Goal: Task Accomplishment & Management: Complete application form

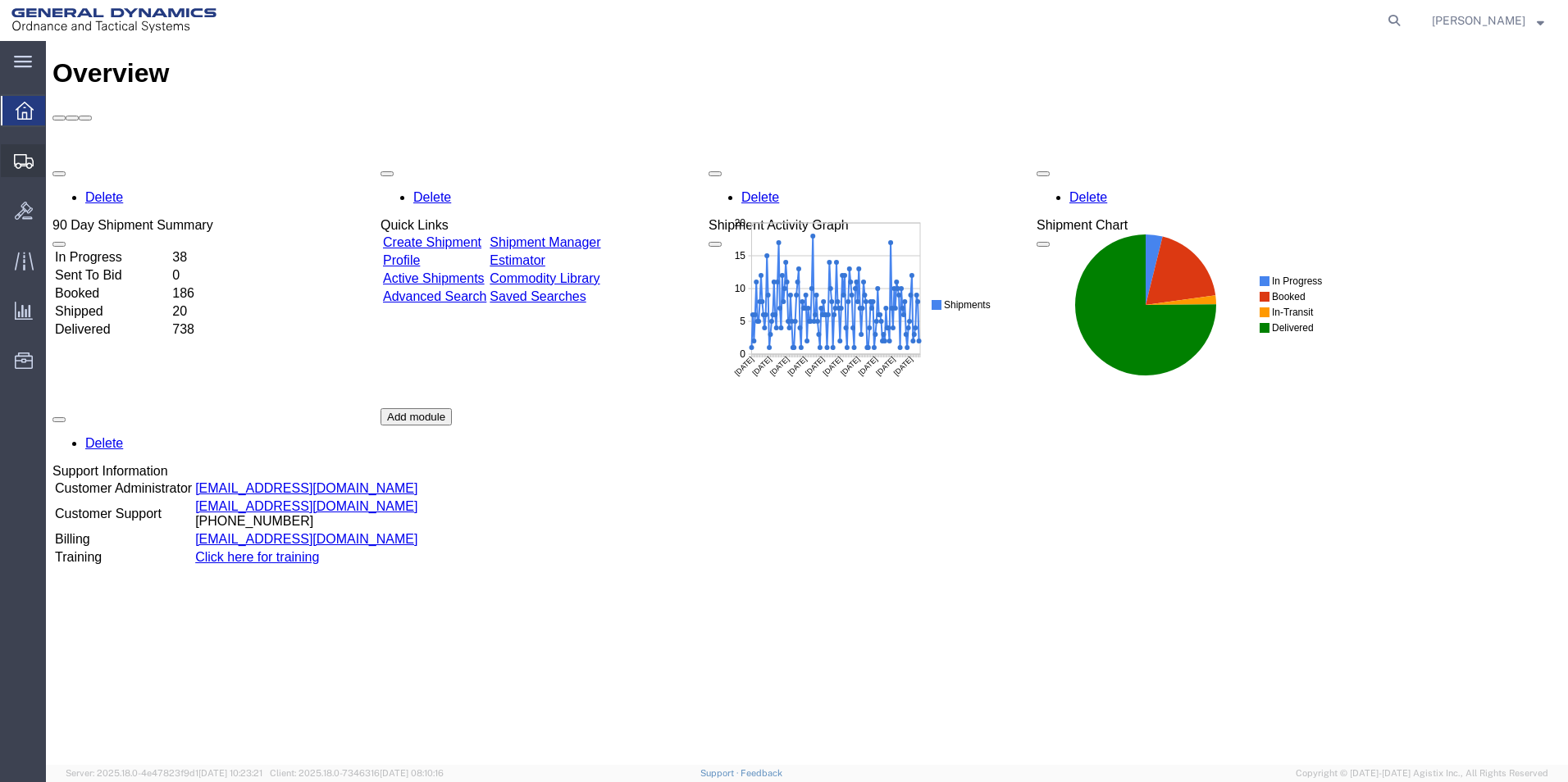
click at [0, 0] on span "Create from Template" at bounding box center [0, 0] width 0 height 0
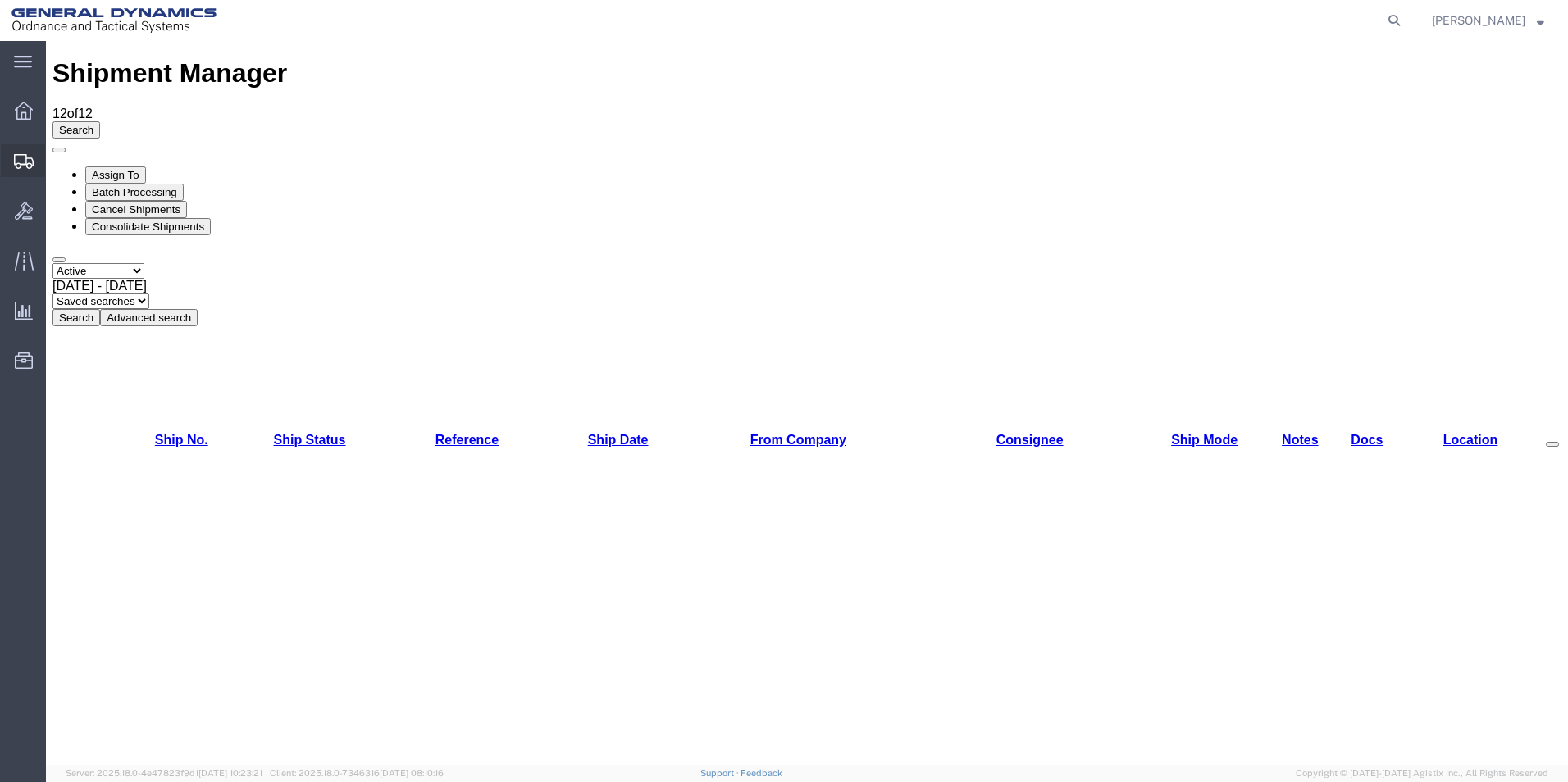
click at [0, 0] on span "Create Shipment" at bounding box center [0, 0] width 0 height 0
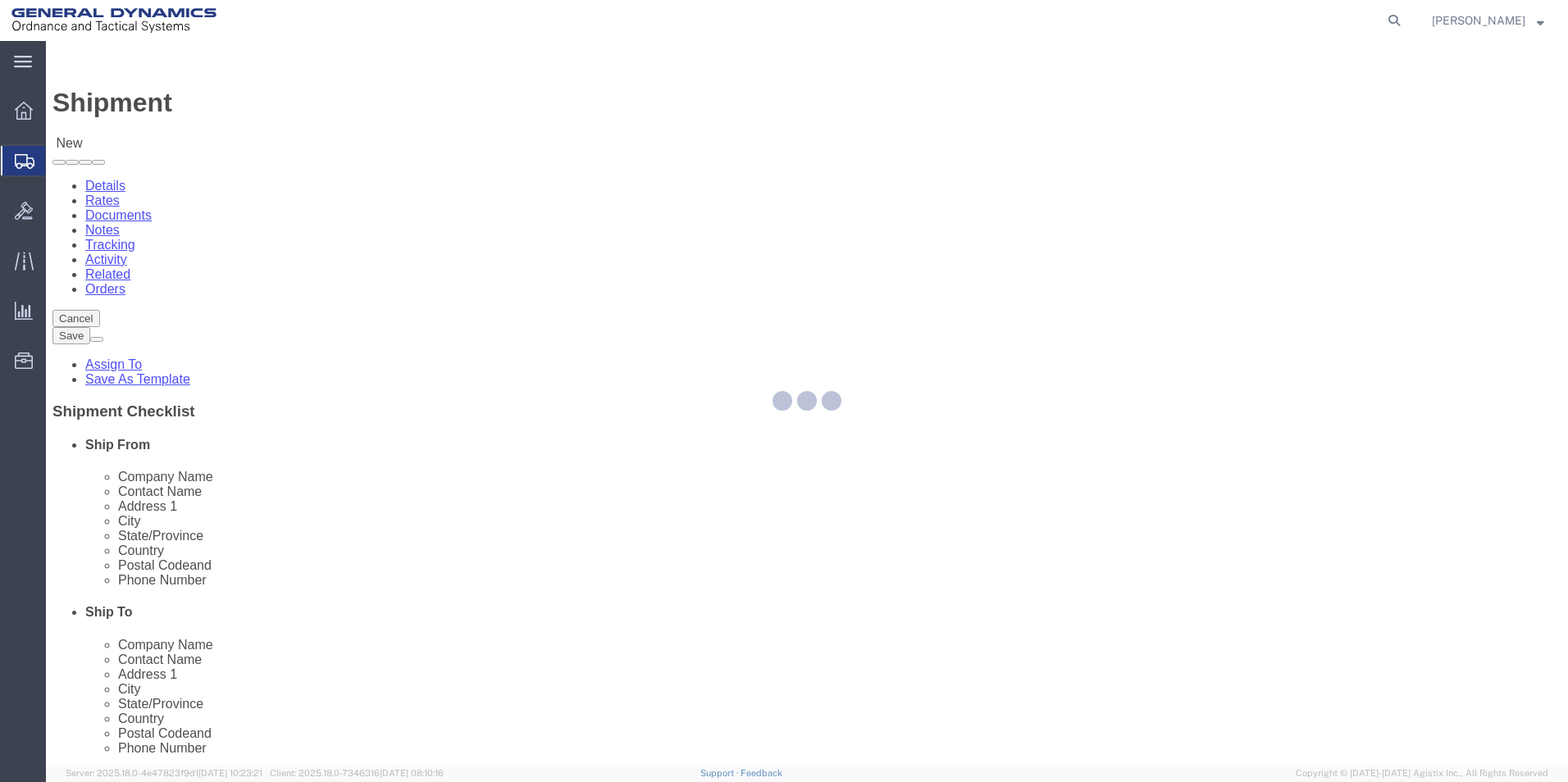
select select
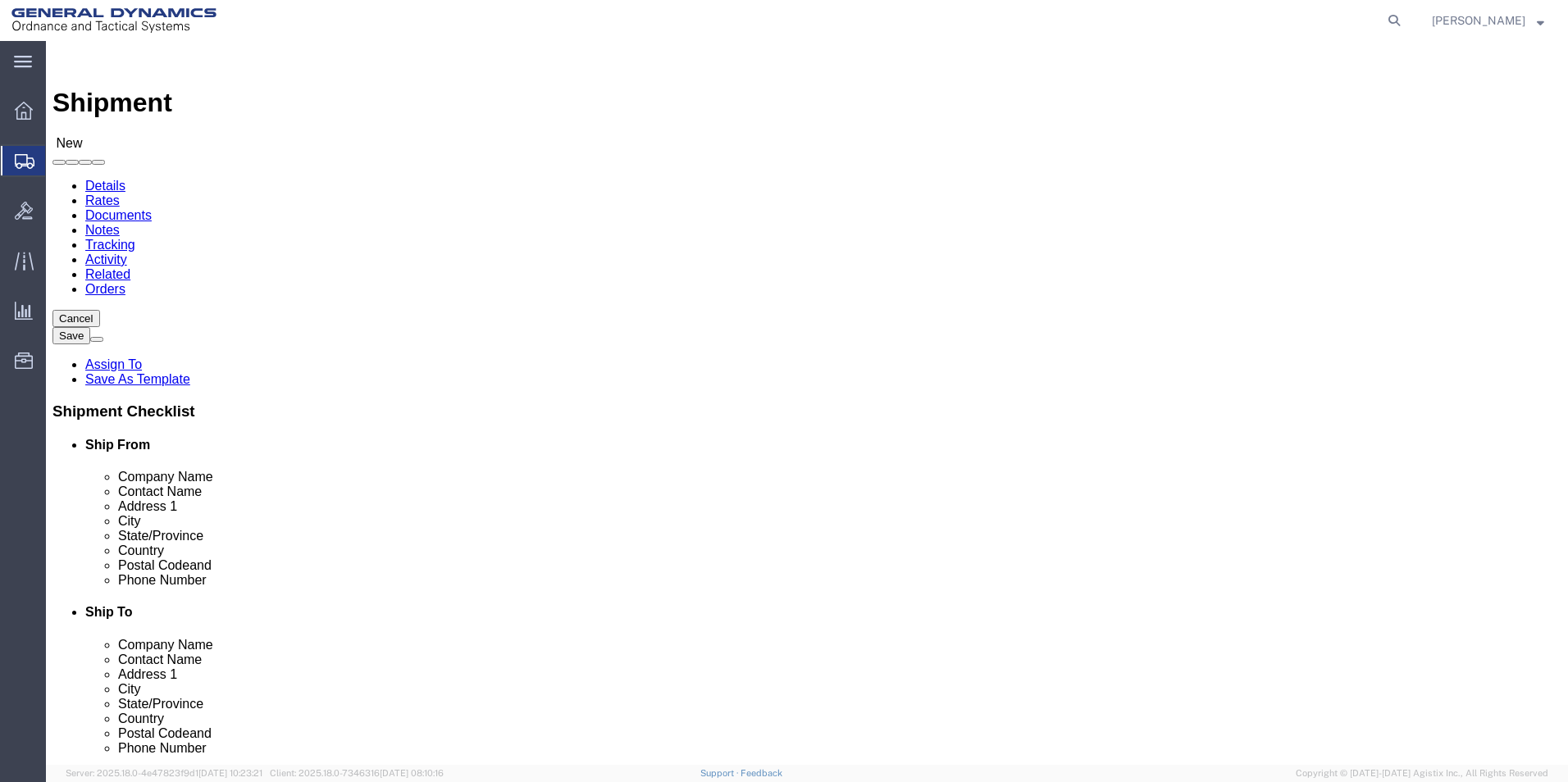
select select "310"
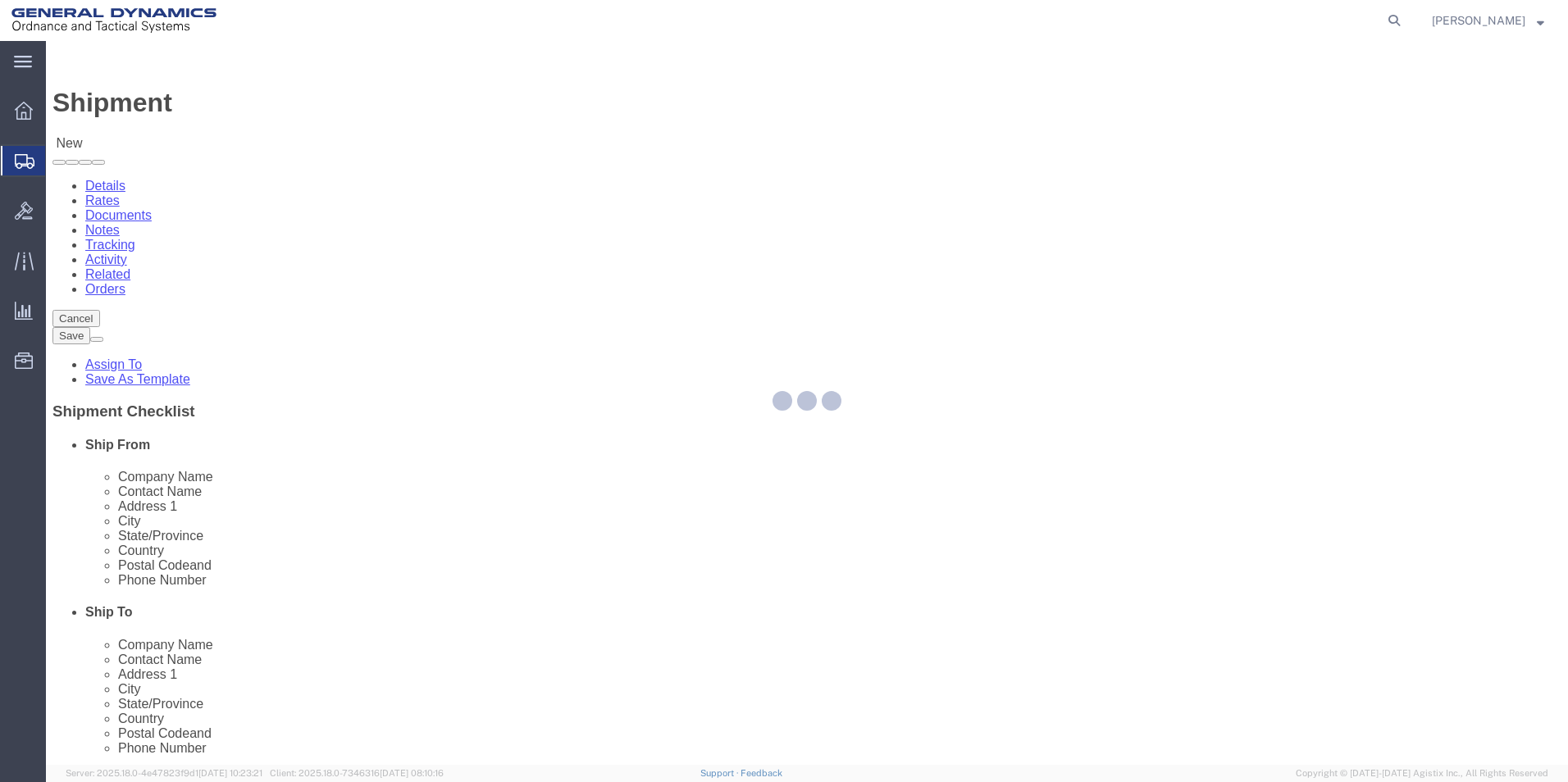
select select "PA"
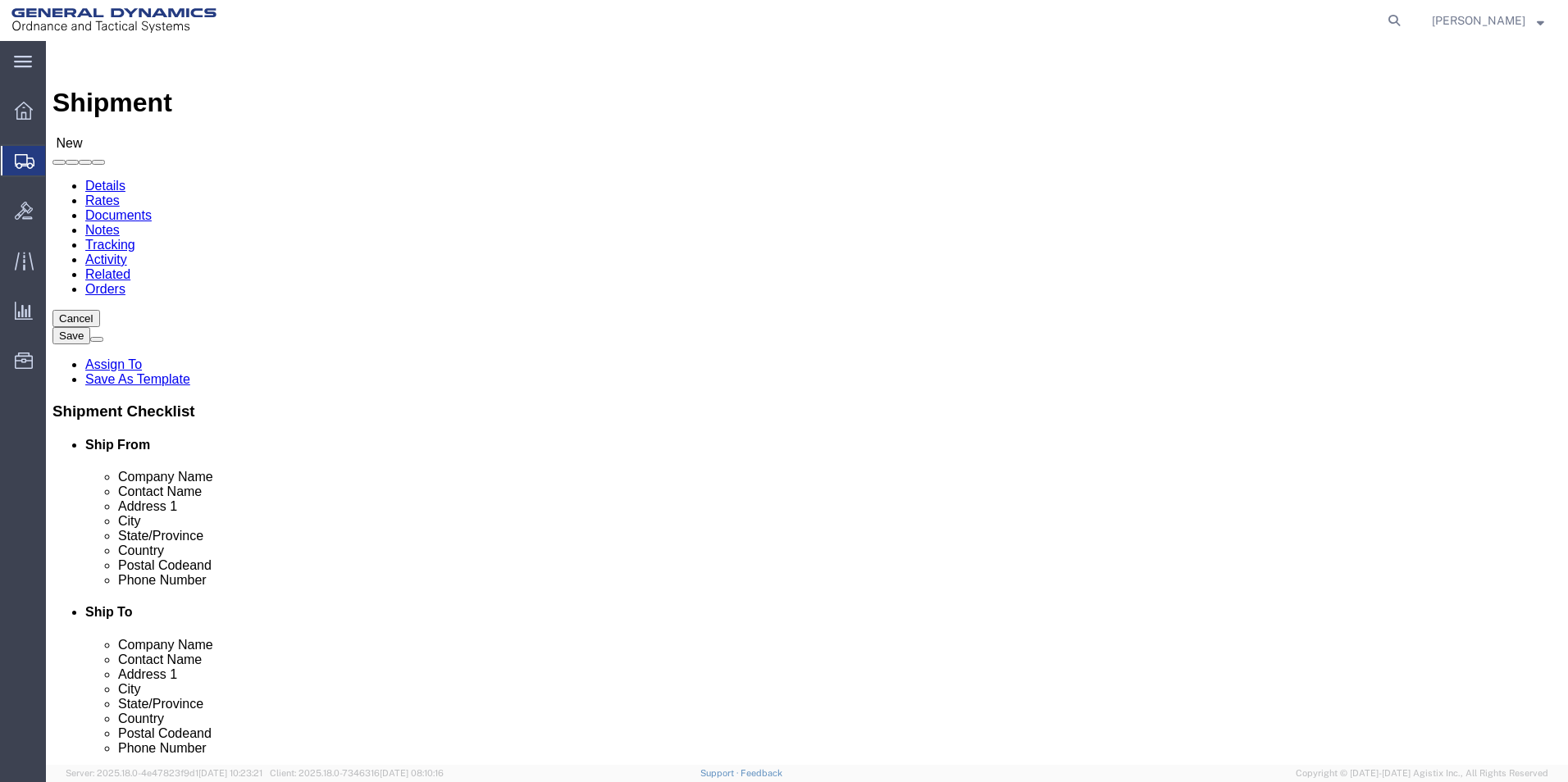
drag, startPoint x: 322, startPoint y: 279, endPoint x: 151, endPoint y: 259, distance: 172.2
click div "Company Alias"
type input "REDLPAHIG0"
click input "text"
type input "b"
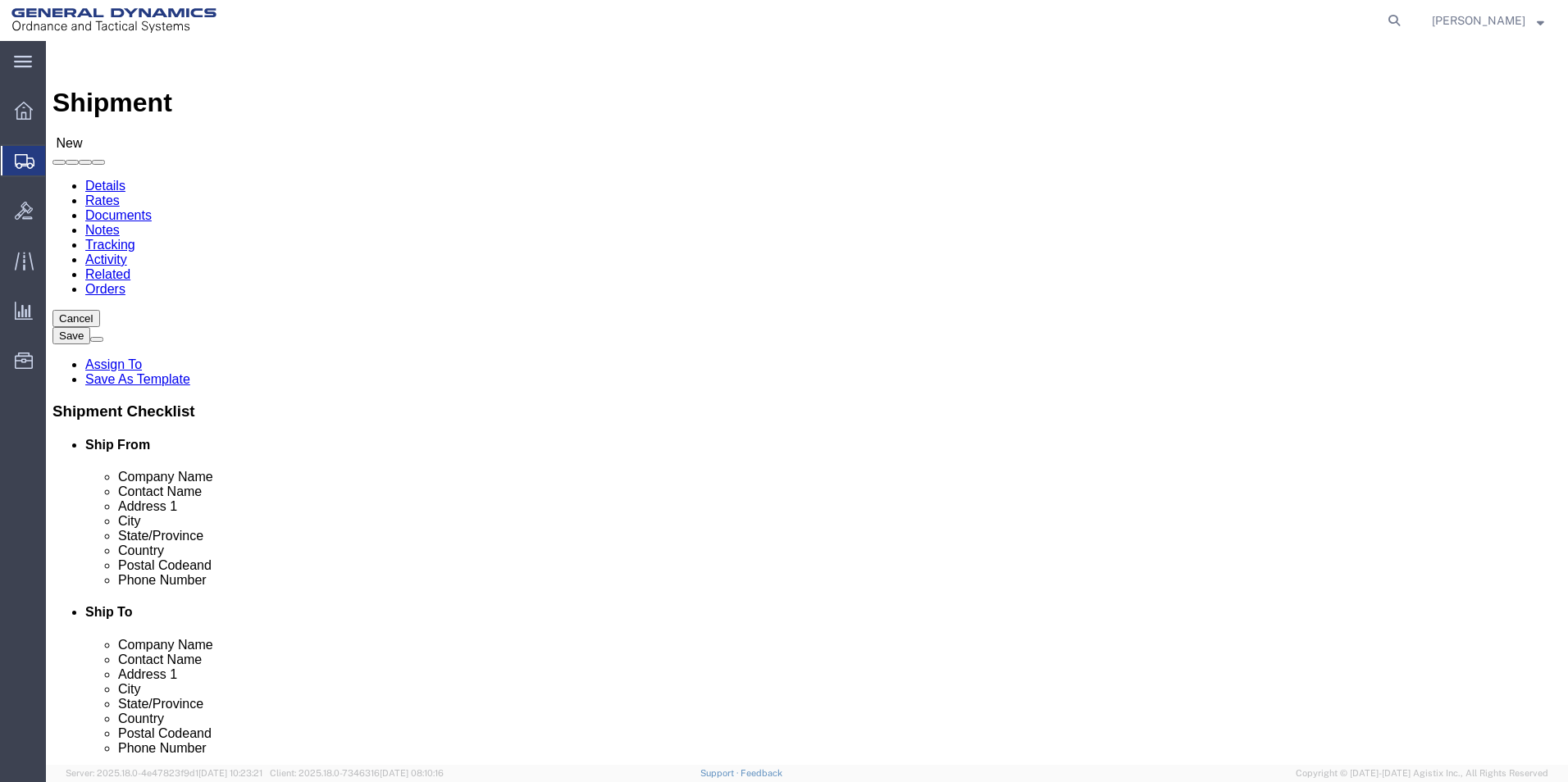
type input "[PERSON_NAME] [PERSON_NAME]"
click input "text"
type input "BUILDING 1"
click input "text"
type input "[EMAIL_ADDRESS][DOMAIN_NAME]"
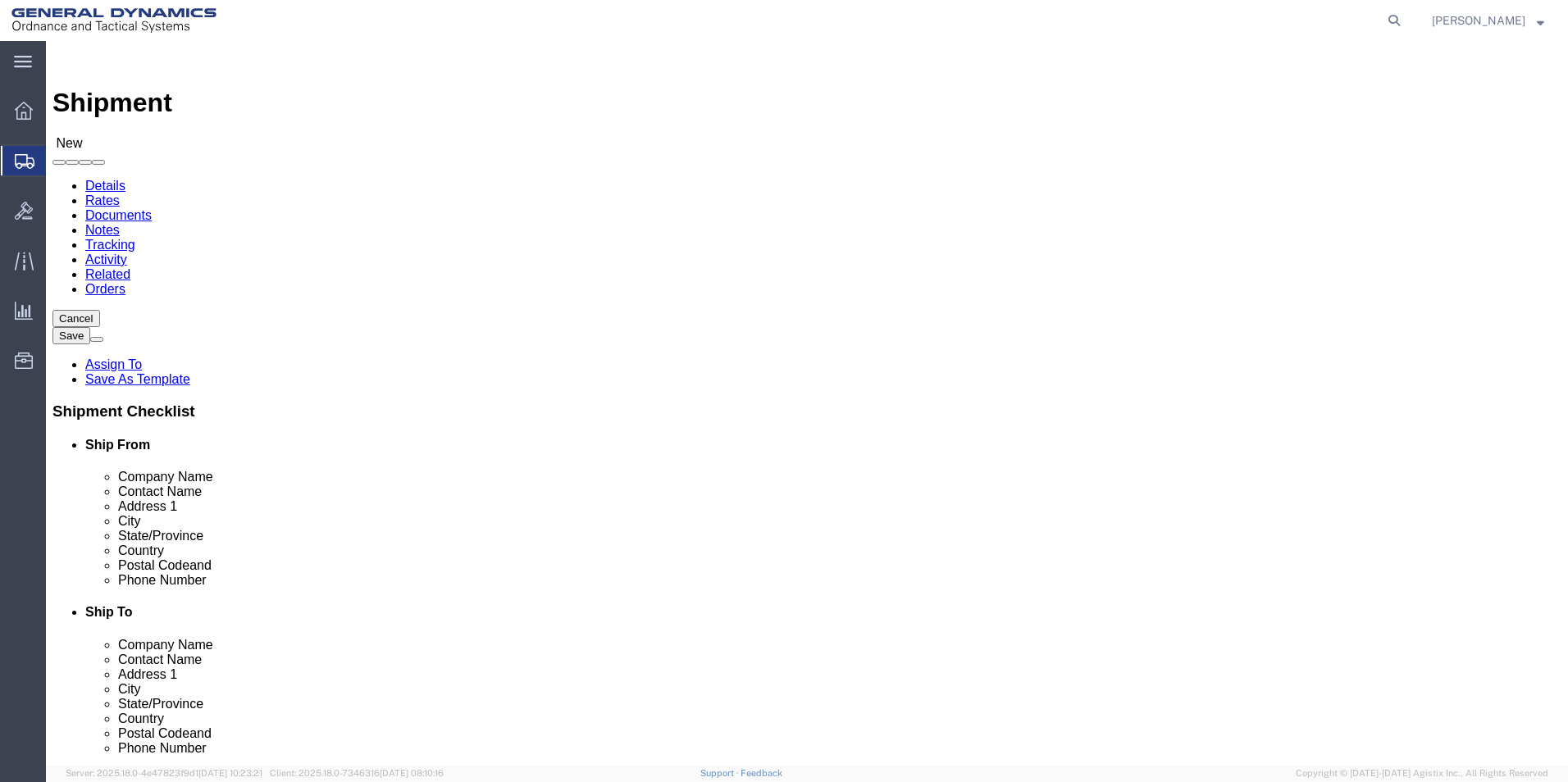
click input "text"
type input "PHILADELPHIA RUST"
click p "- PHILADELPHIA RUST- PROOF CO. - (PHILADELPHIA RUST) [STREET_ADDRESS][PERSON_NA…"
select select "PA"
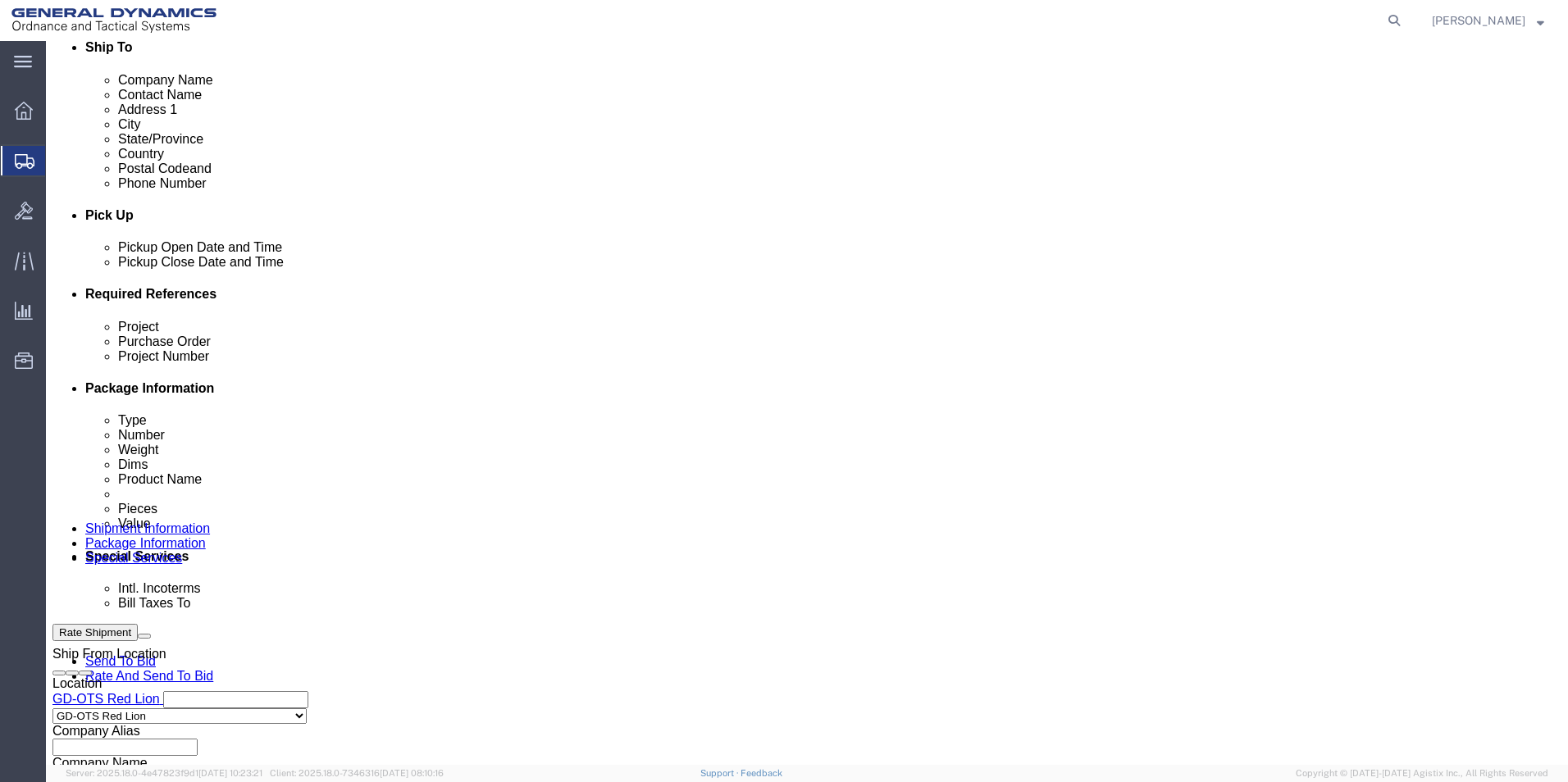
scroll to position [574, 0]
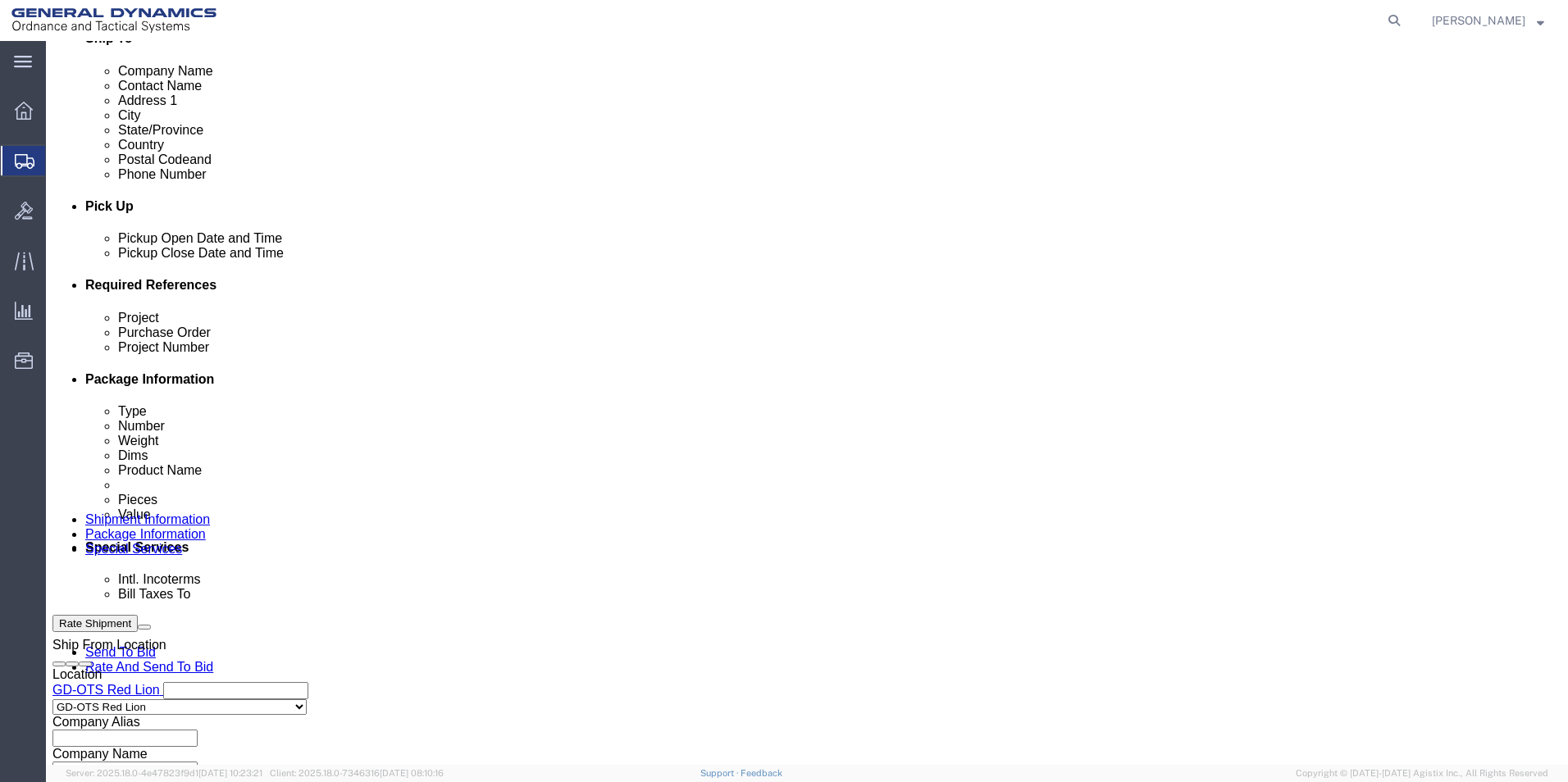
type input "PHILADELPHIA RUST- PROOF CO."
click div "[DATE] 11:00 AM"
click input "4:00 AM"
type input "4:30 AM"
click button "Apply"
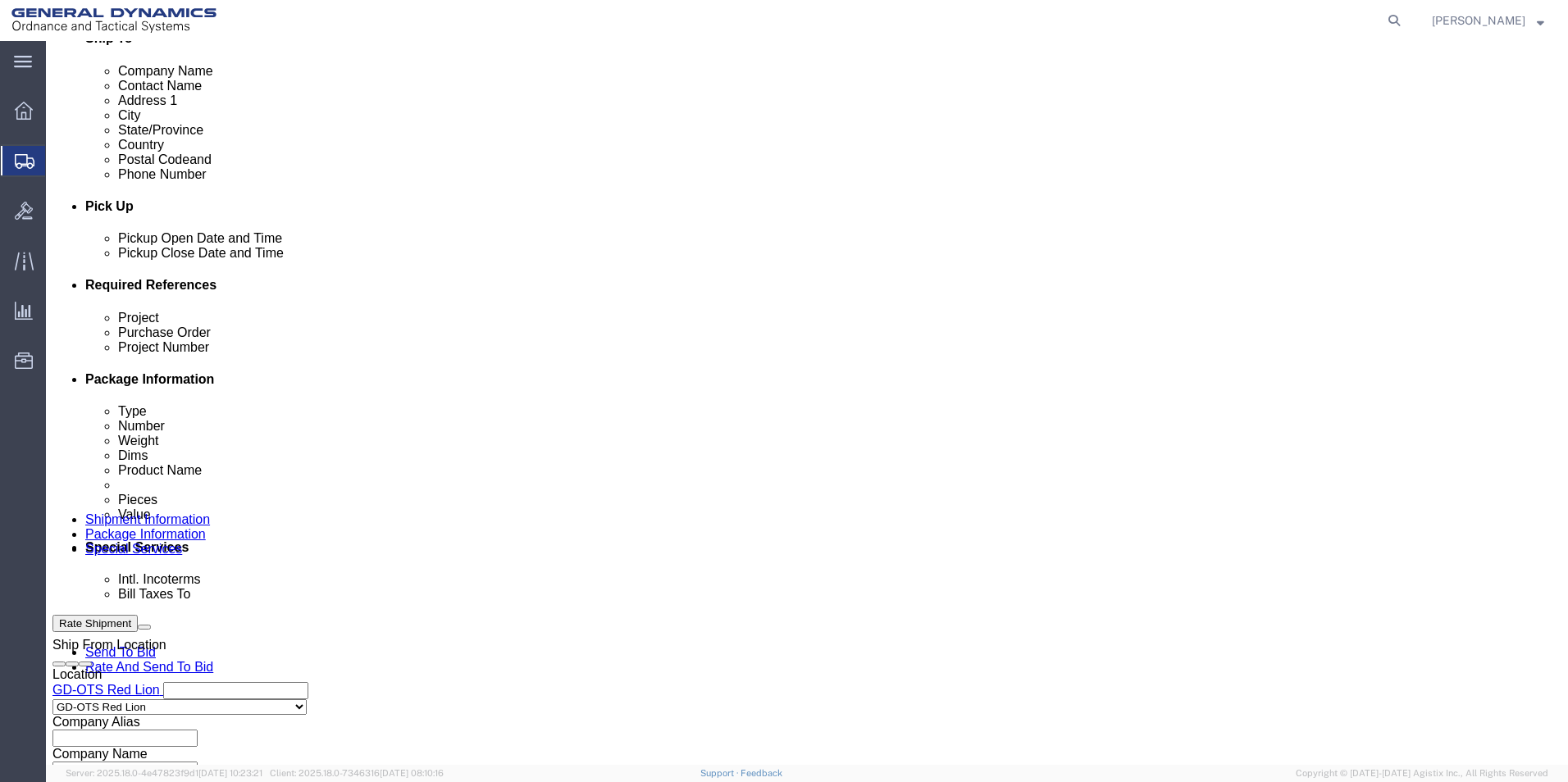
click input "text"
drag, startPoint x: 354, startPoint y: 434, endPoint x: 138, endPoint y: 421, distance: 216.4
click div "Project 64595-1/64596-1/64577-1/64594-1 Purchase Order Project Number Select Ac…"
type input "64595-1/64596-1/64577-1/64594-1"
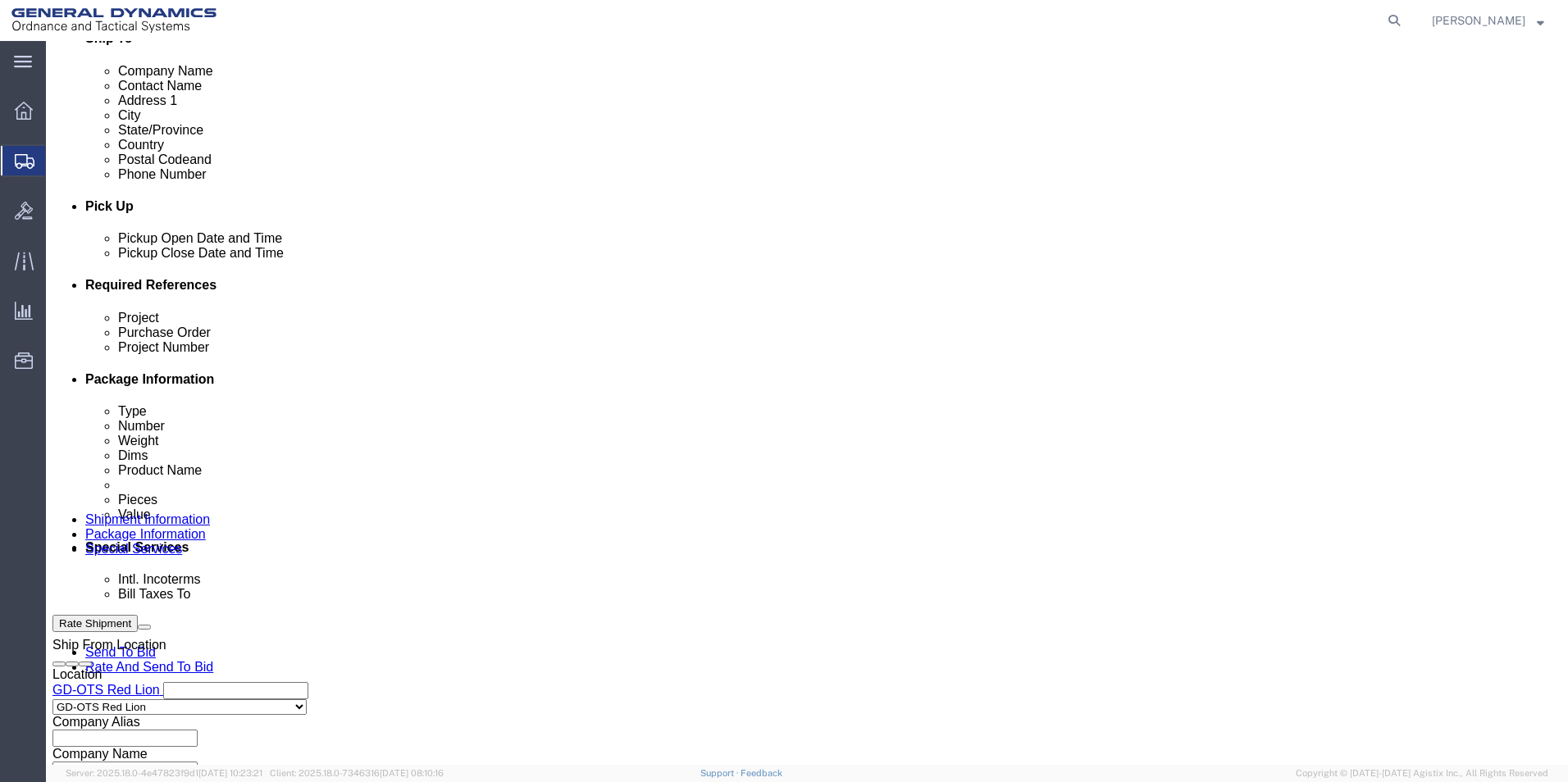
click input "text"
paste input "64595-1/64596-1/64577-1/64594-1"
type input "64595-1/64596-1/64577-1/64594-1"
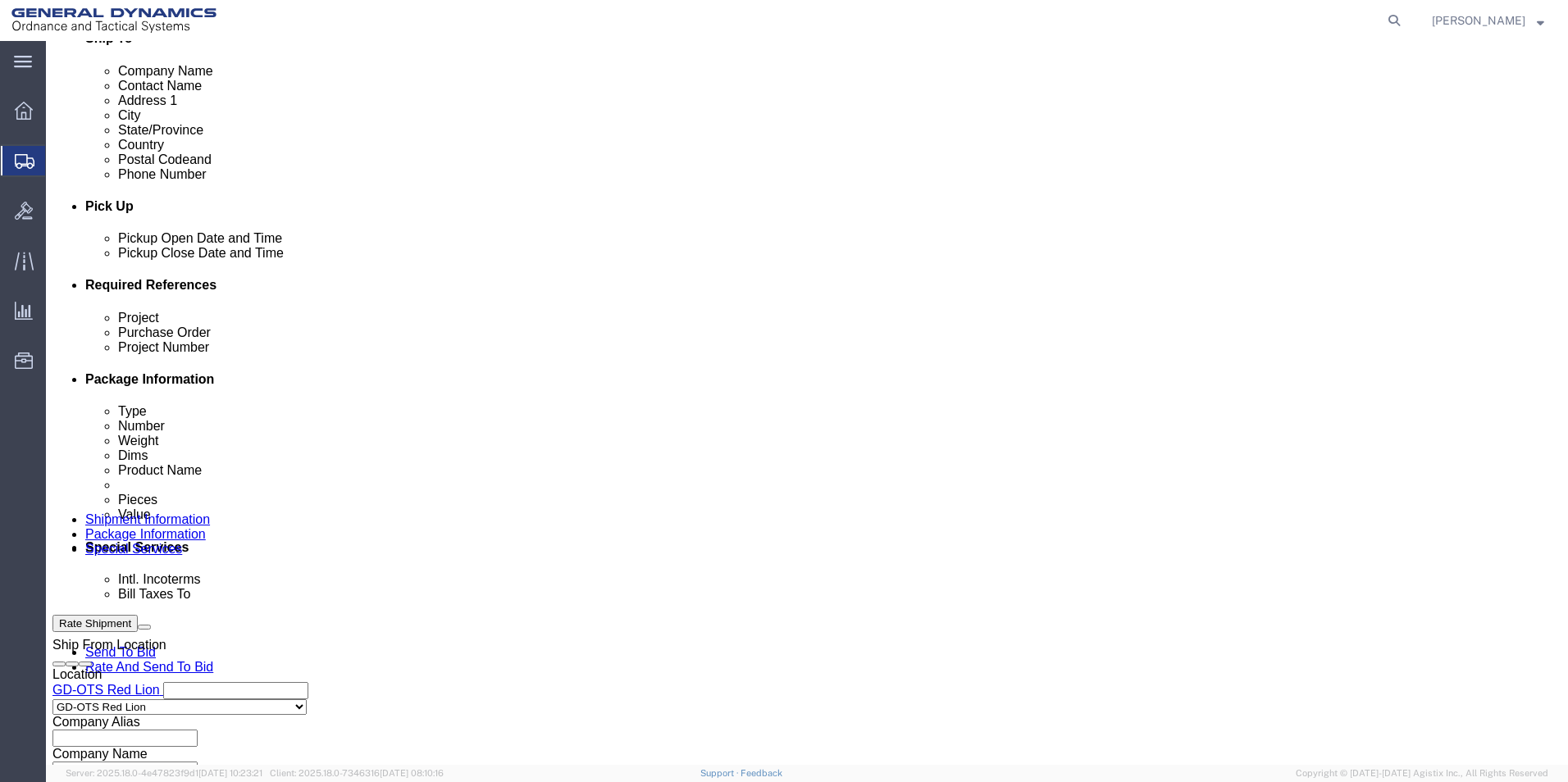
click input "text"
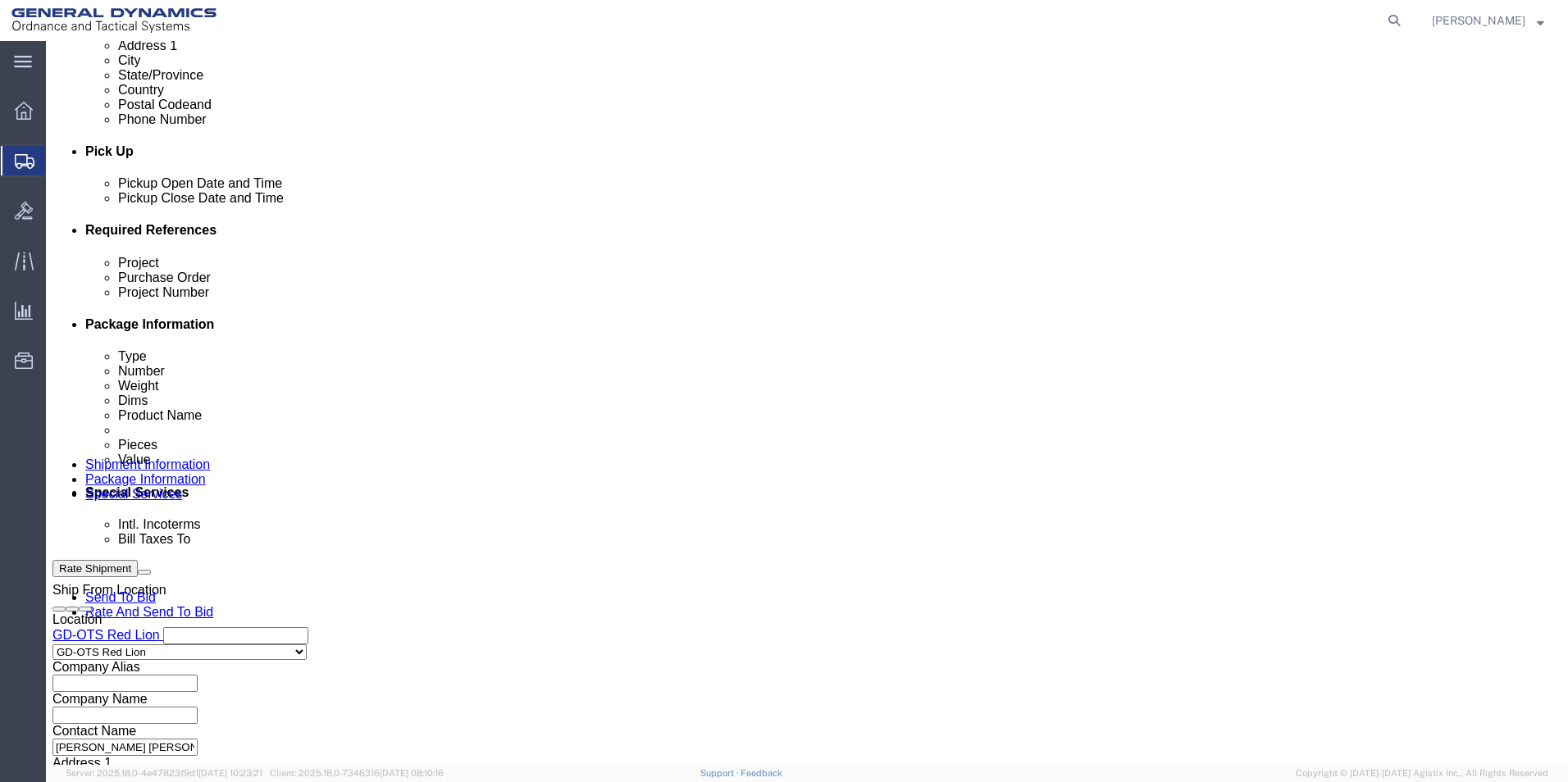
scroll to position [684, 0]
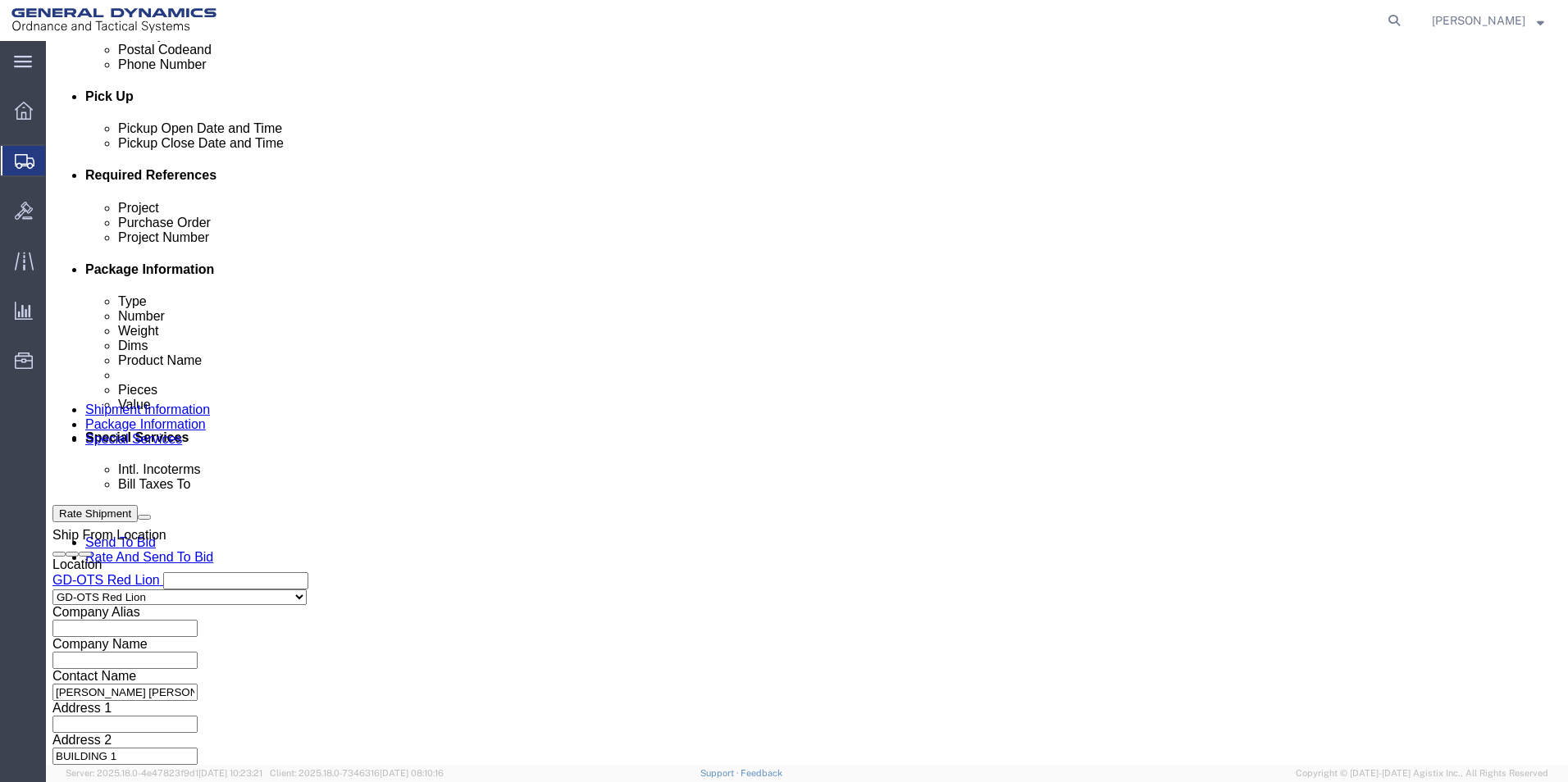
type input "140709"
click button "Continue"
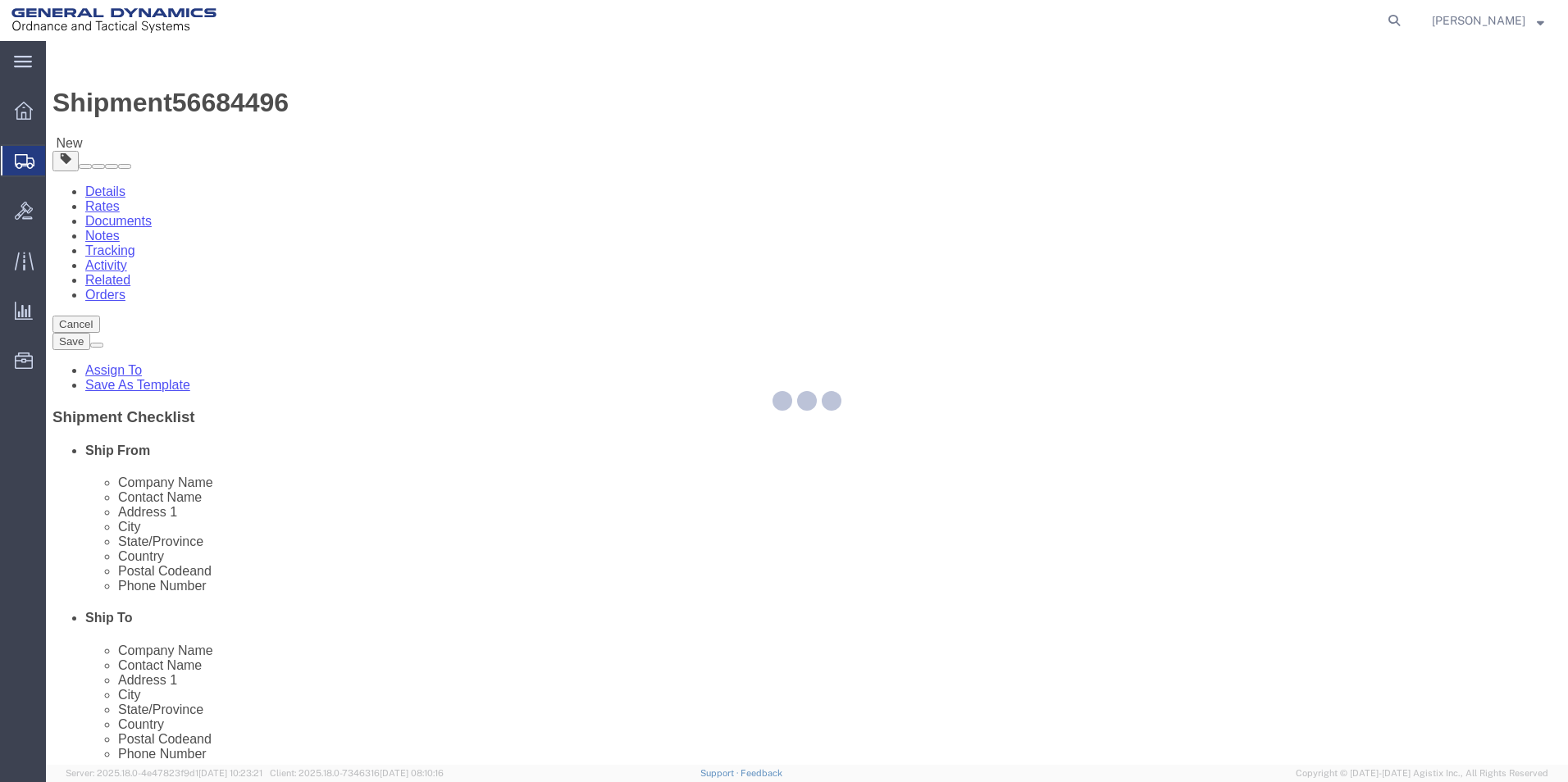
select select "CBOX"
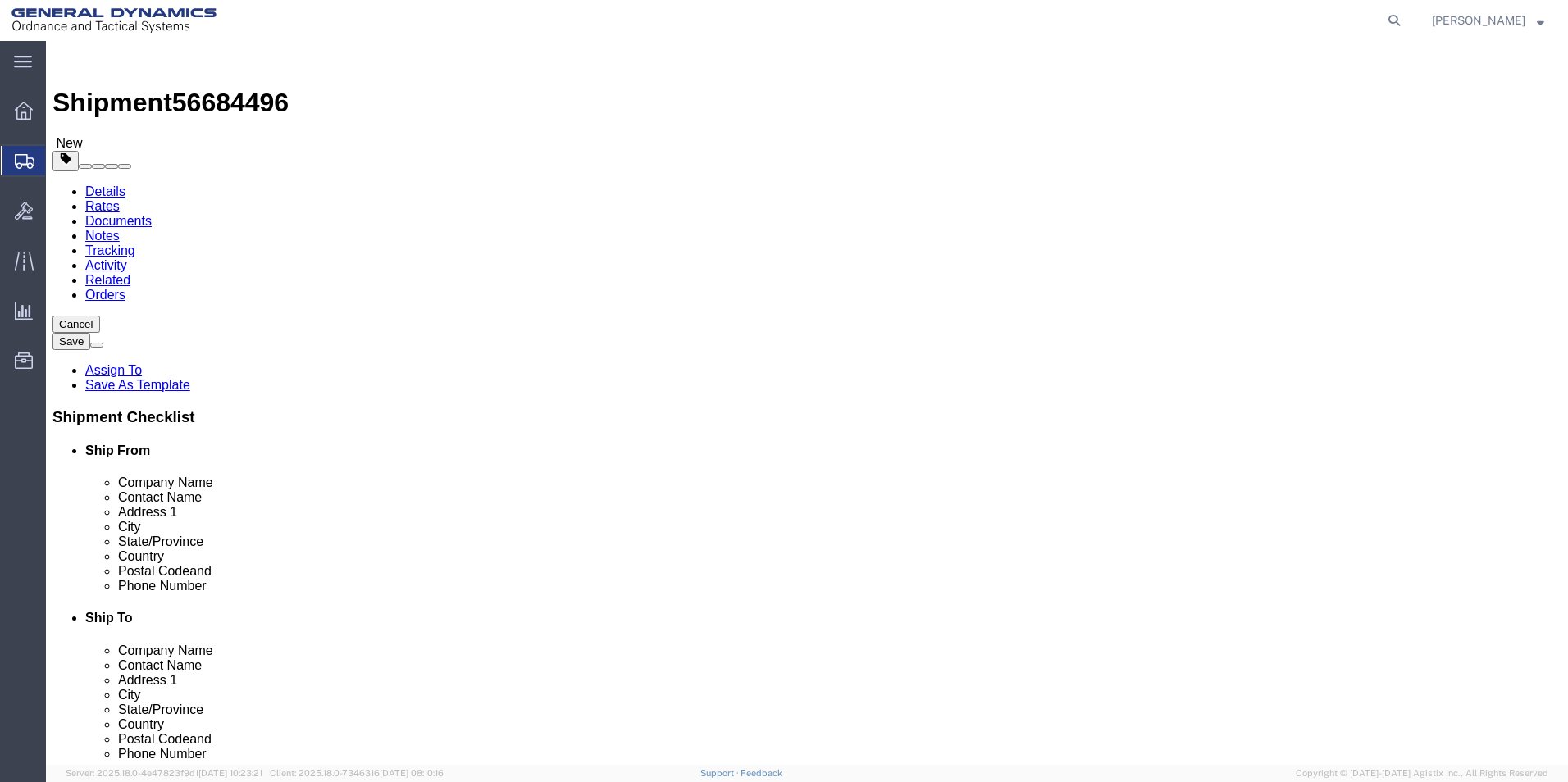
drag, startPoint x: 248, startPoint y: 351, endPoint x: 264, endPoint y: 342, distance: 18.4
click input "text"
type input "12"
drag, startPoint x: 332, startPoint y: 345, endPoint x: 345, endPoint y: 345, distance: 13.0
click input "text"
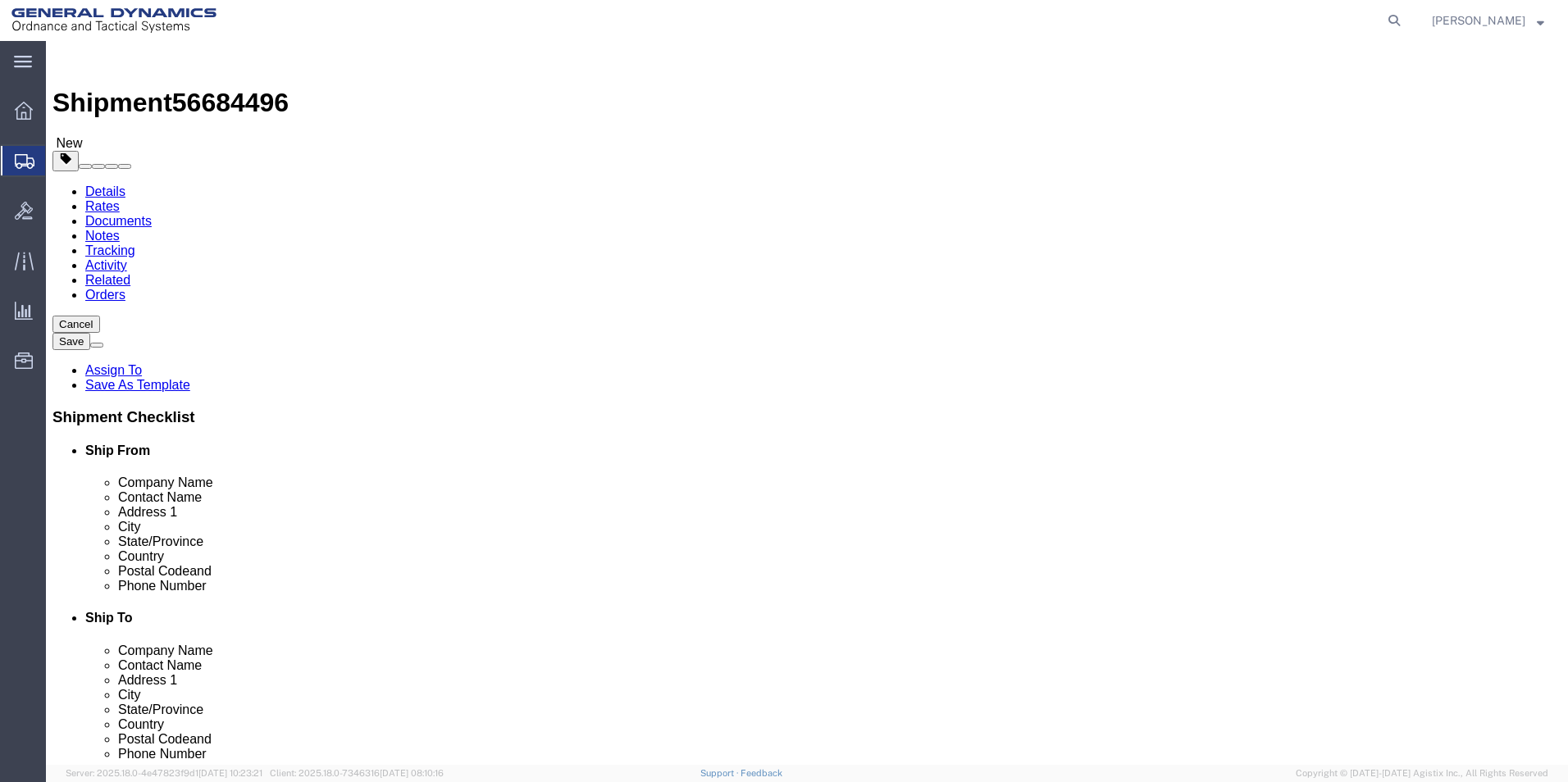
type input "12"
drag, startPoint x: 431, startPoint y: 344, endPoint x: 433, endPoint y: 333, distance: 11.2
click input "text"
type input "12"
click input "0.00"
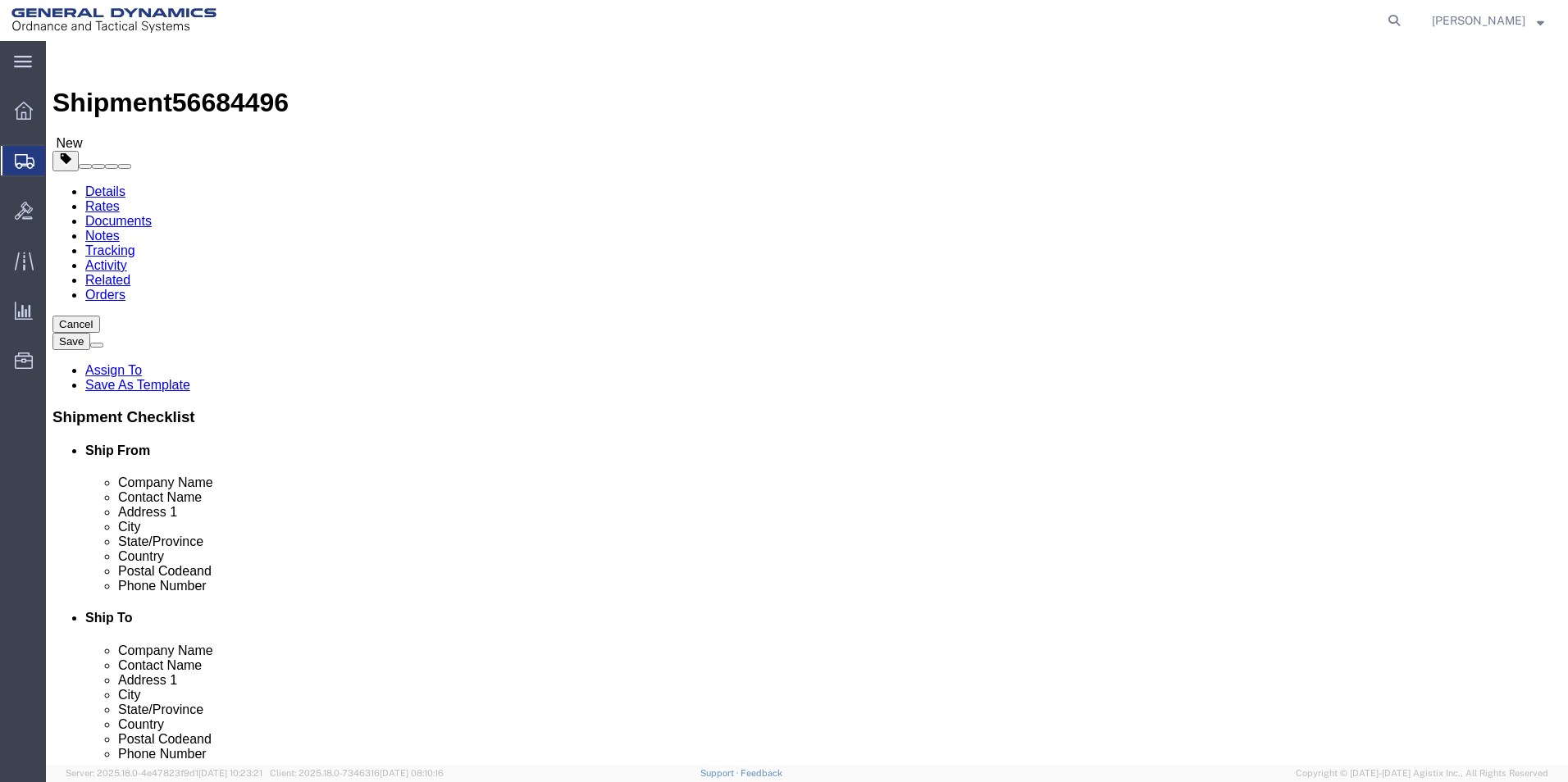
type input "5.00"
click link "Add Content"
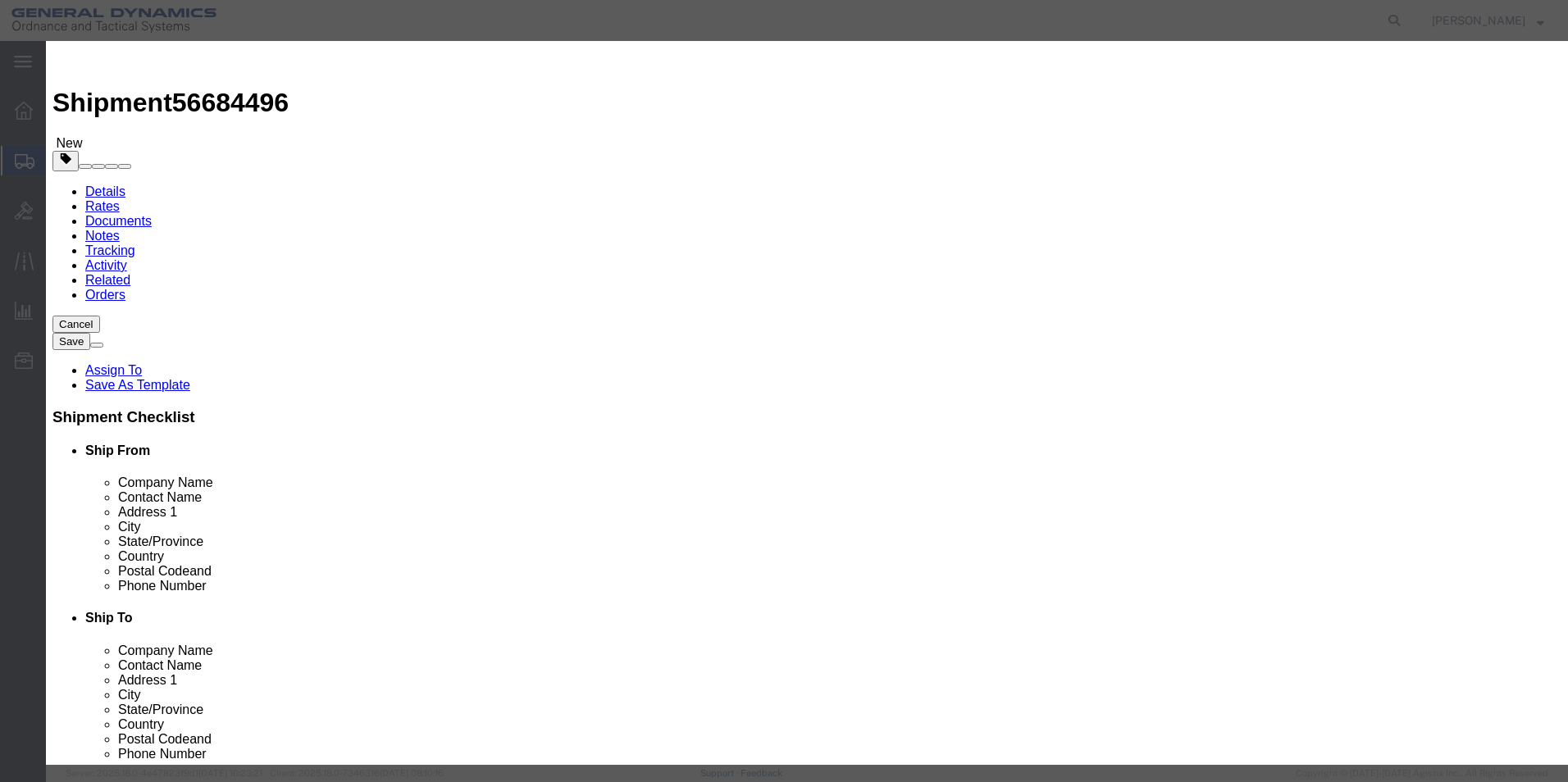
click input "text"
type input "SILVER PLATE"
drag, startPoint x: 480, startPoint y: 155, endPoint x: 448, endPoint y: 158, distance: 32.1
click body "Shipment 56684496 New Details Rates Documents Notes Tracking Activity Related O…"
drag, startPoint x: 448, startPoint y: 158, endPoint x: 510, endPoint y: 158, distance: 62.0
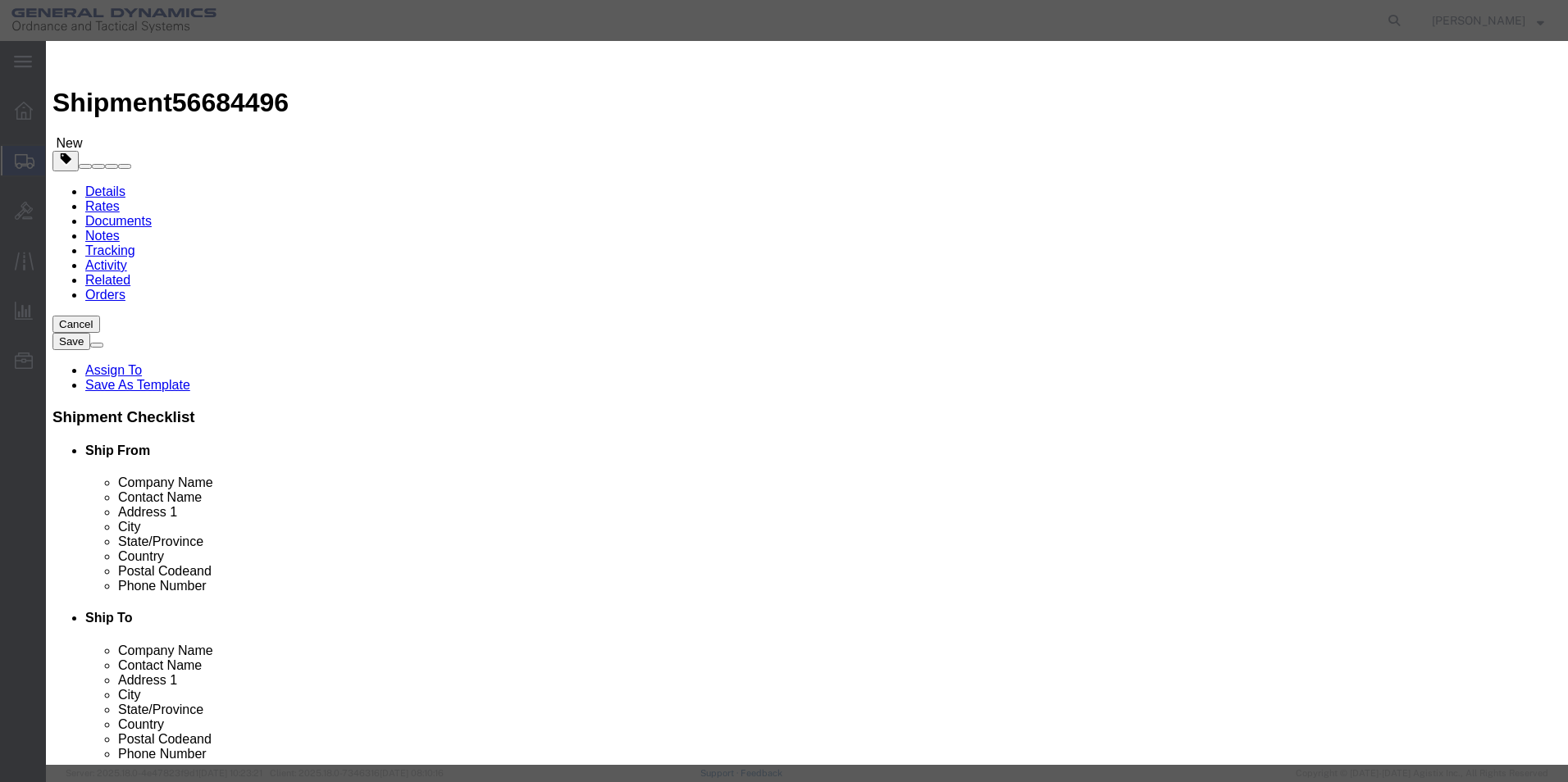
click input "0"
drag, startPoint x: 506, startPoint y: 158, endPoint x: 427, endPoint y: 156, distance: 79.0
click div "Pieces 0 Select Bag Barrels 100Board Feet Bottle Box Blister Pack Carats Can Ca…"
type input "156"
drag, startPoint x: 503, startPoint y: 185, endPoint x: 510, endPoint y: 175, distance: 12.2
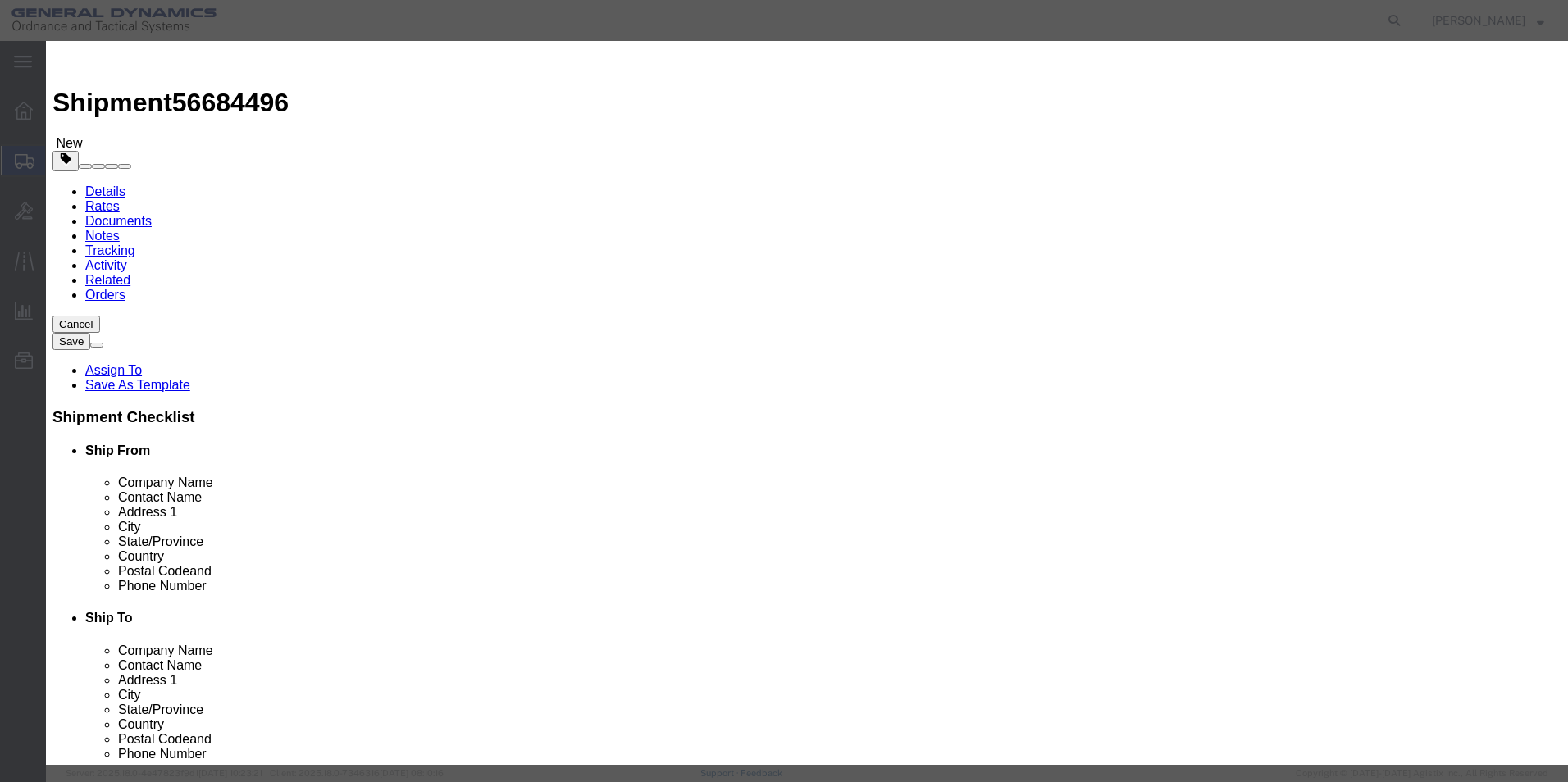
click input "text"
click div "Commodity library Product Name SILVER PLATE Pieces 156 Select Bag Barrels 100Bo…"
click input "10"
type input "100"
click div "Commodity library"
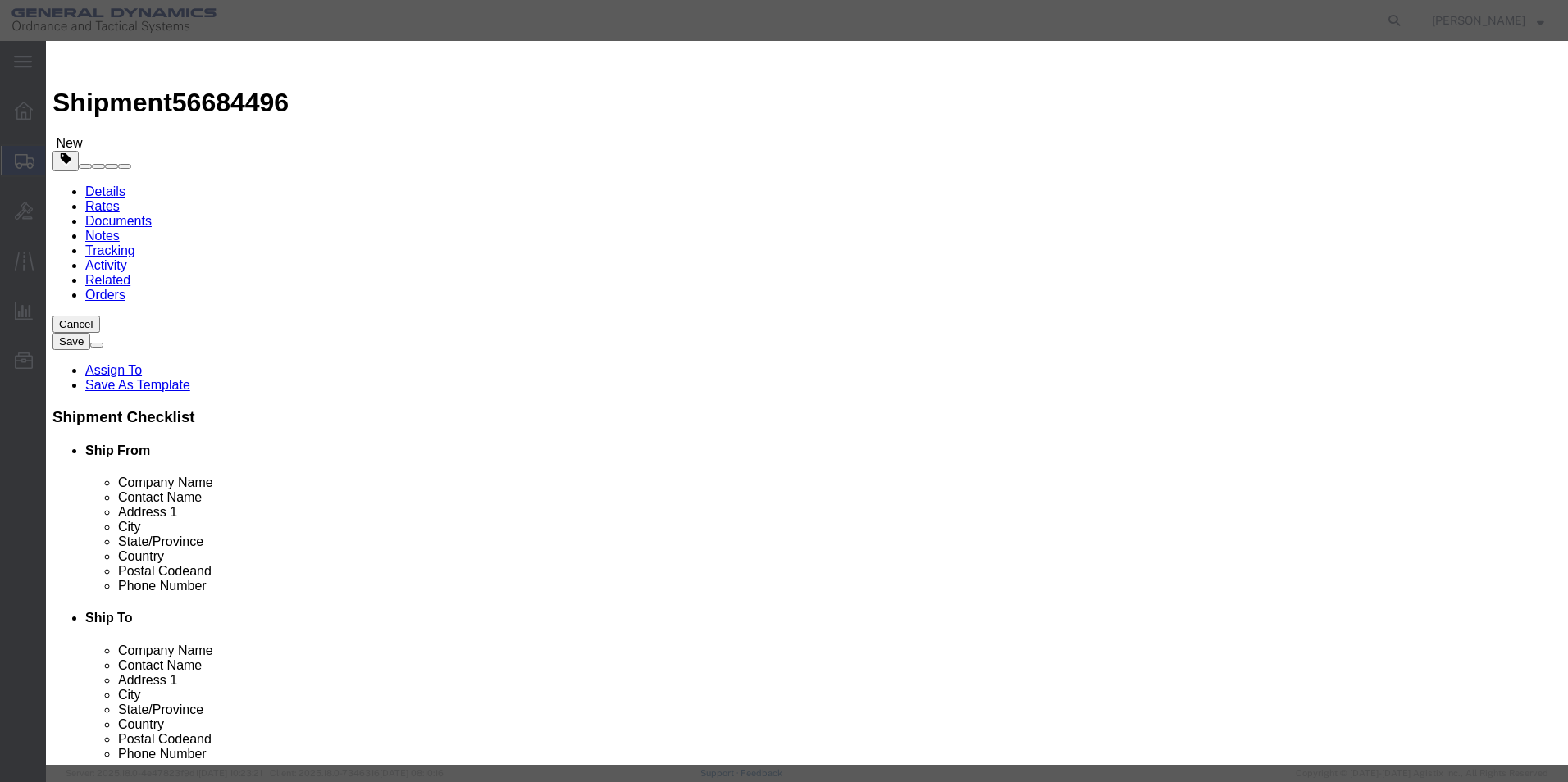
click button "Save & Close"
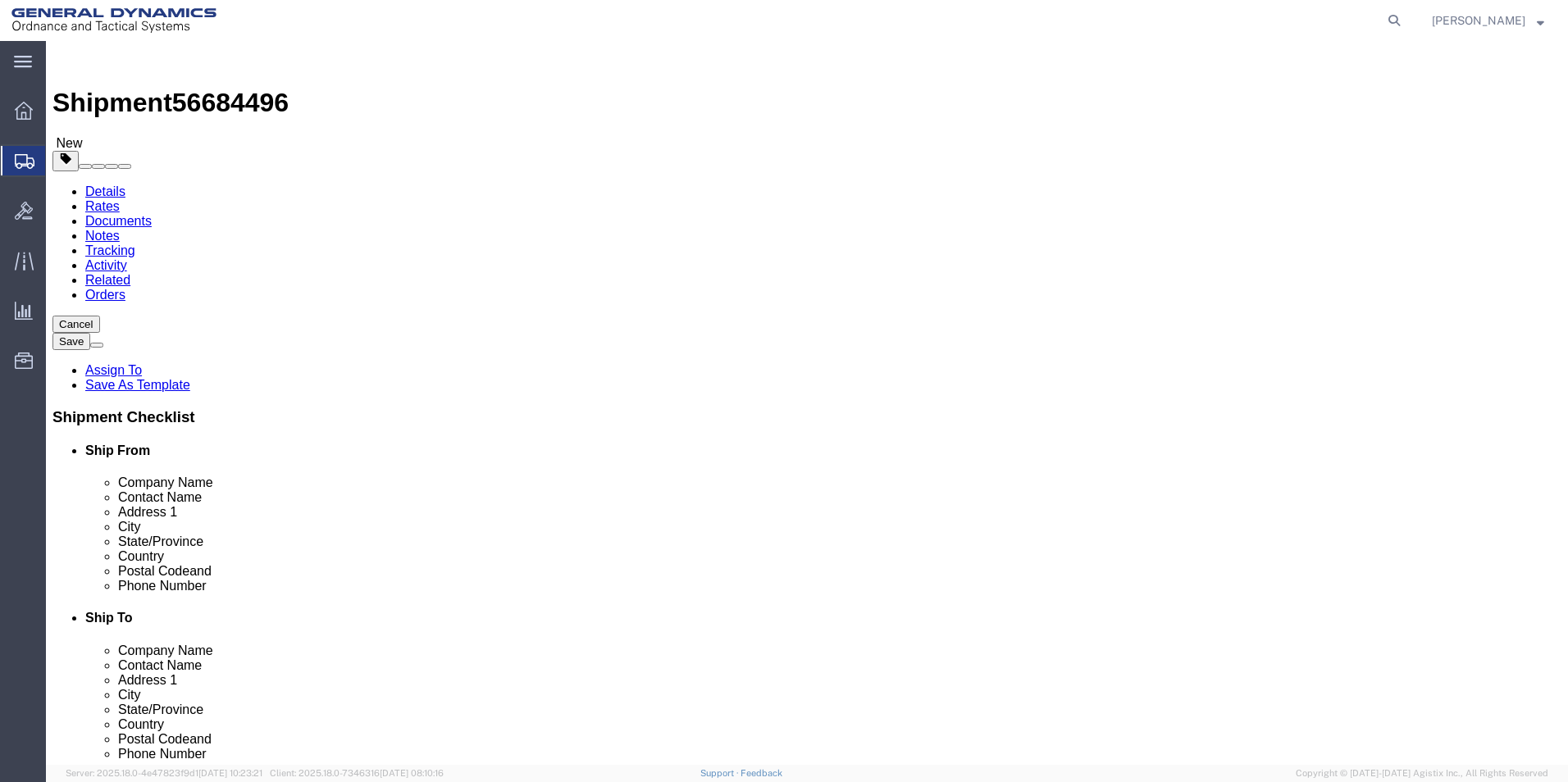
click button "Continue"
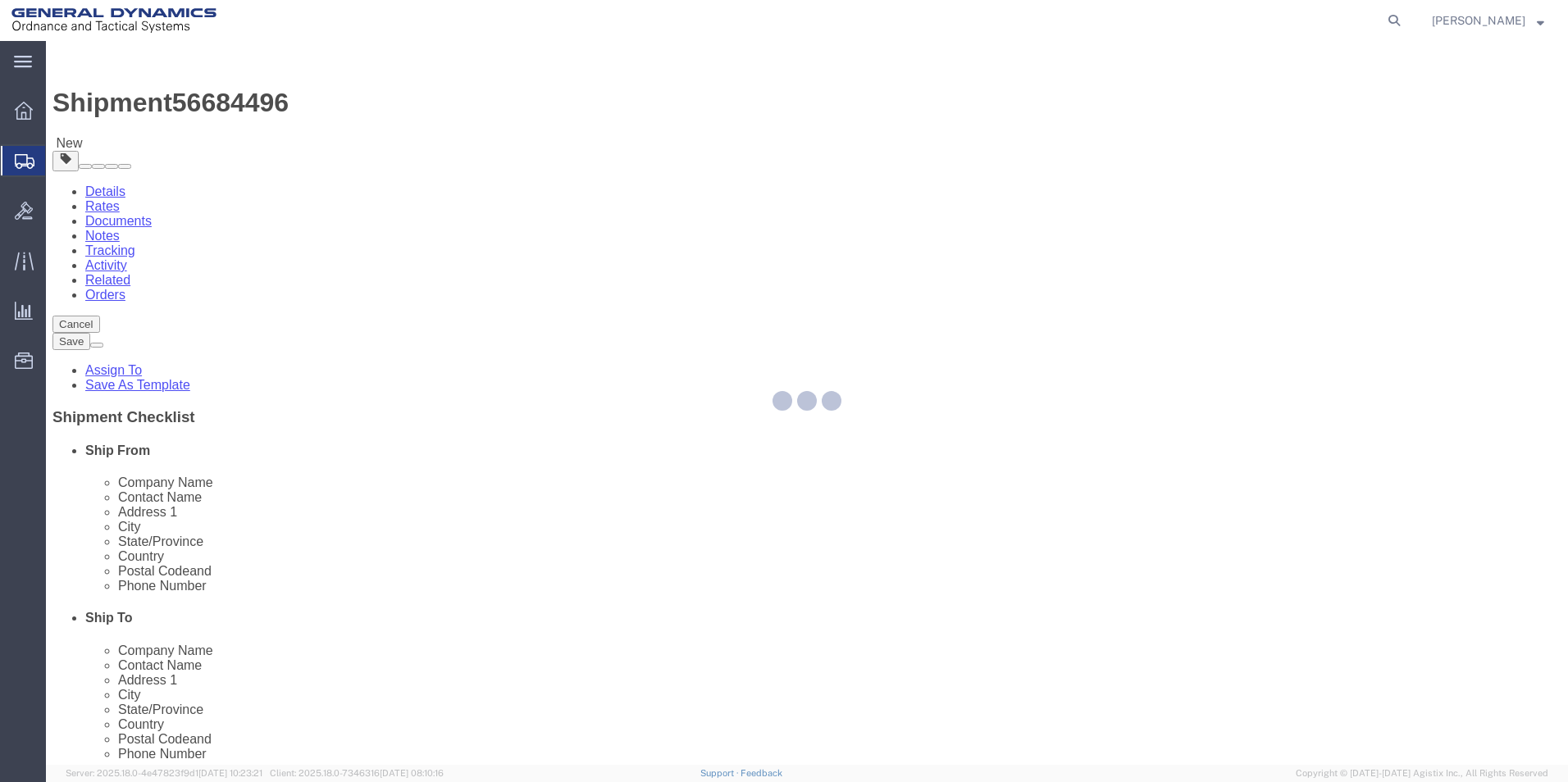
select select
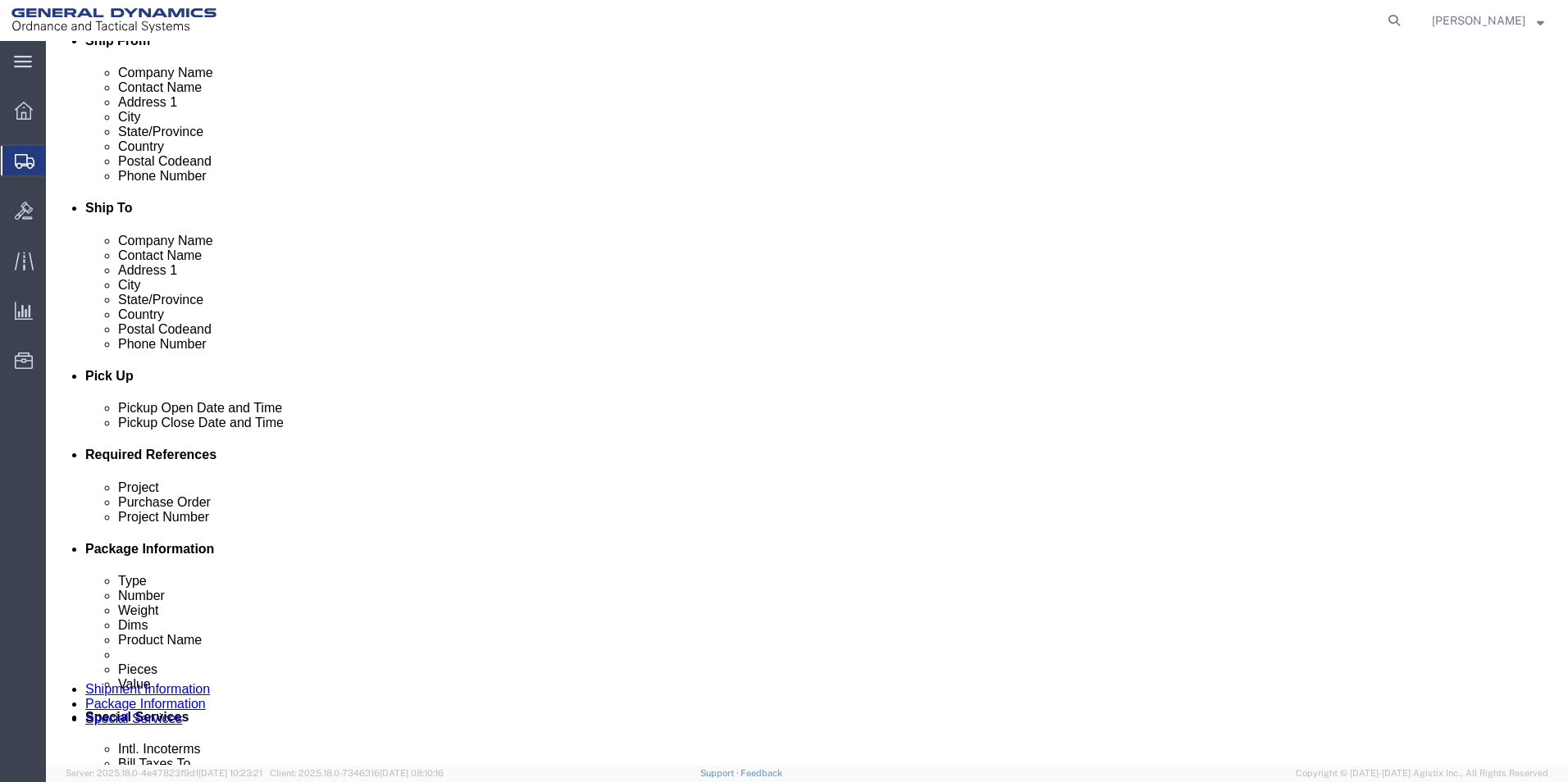
scroll to position [656, 0]
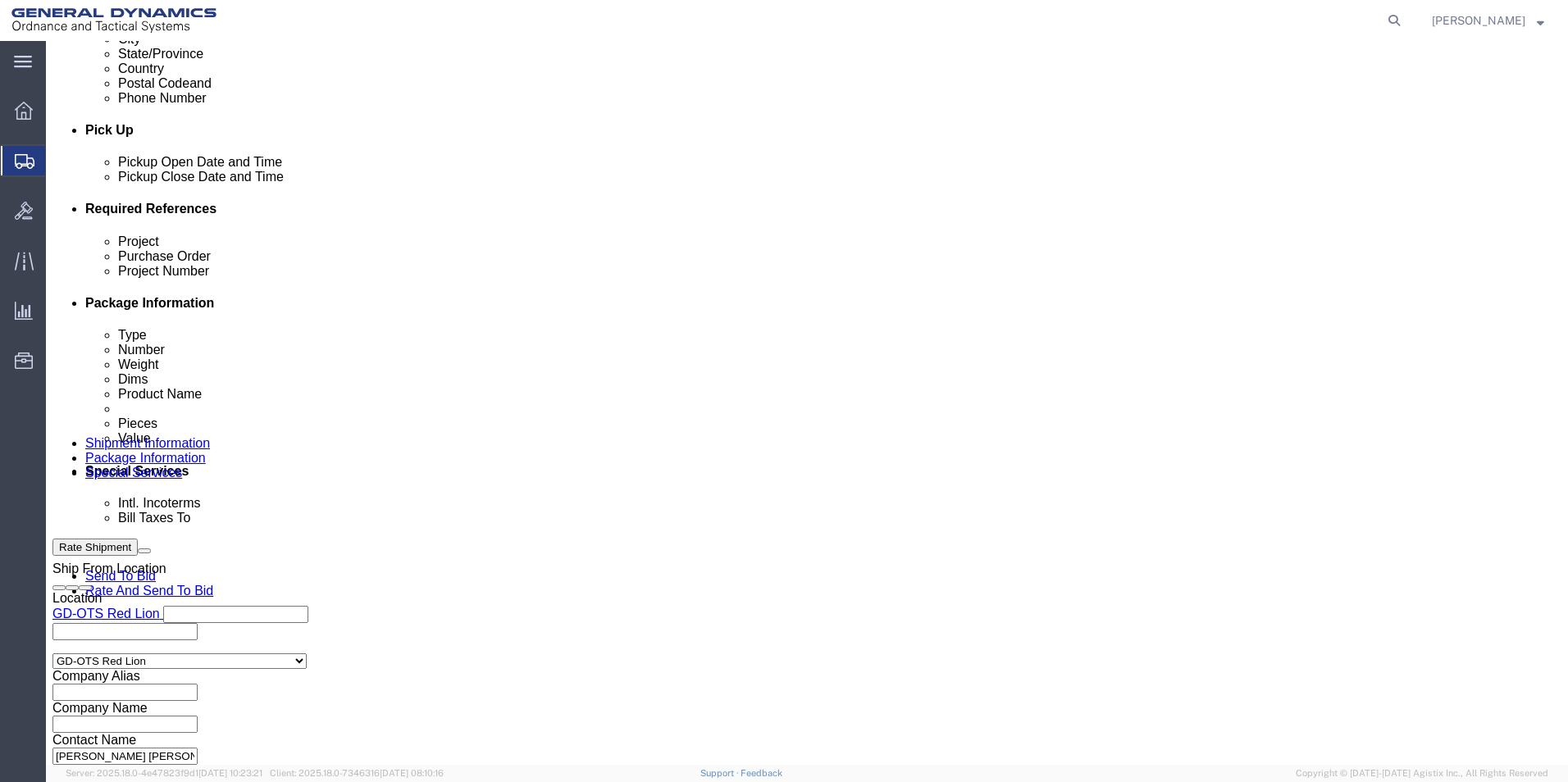
click span
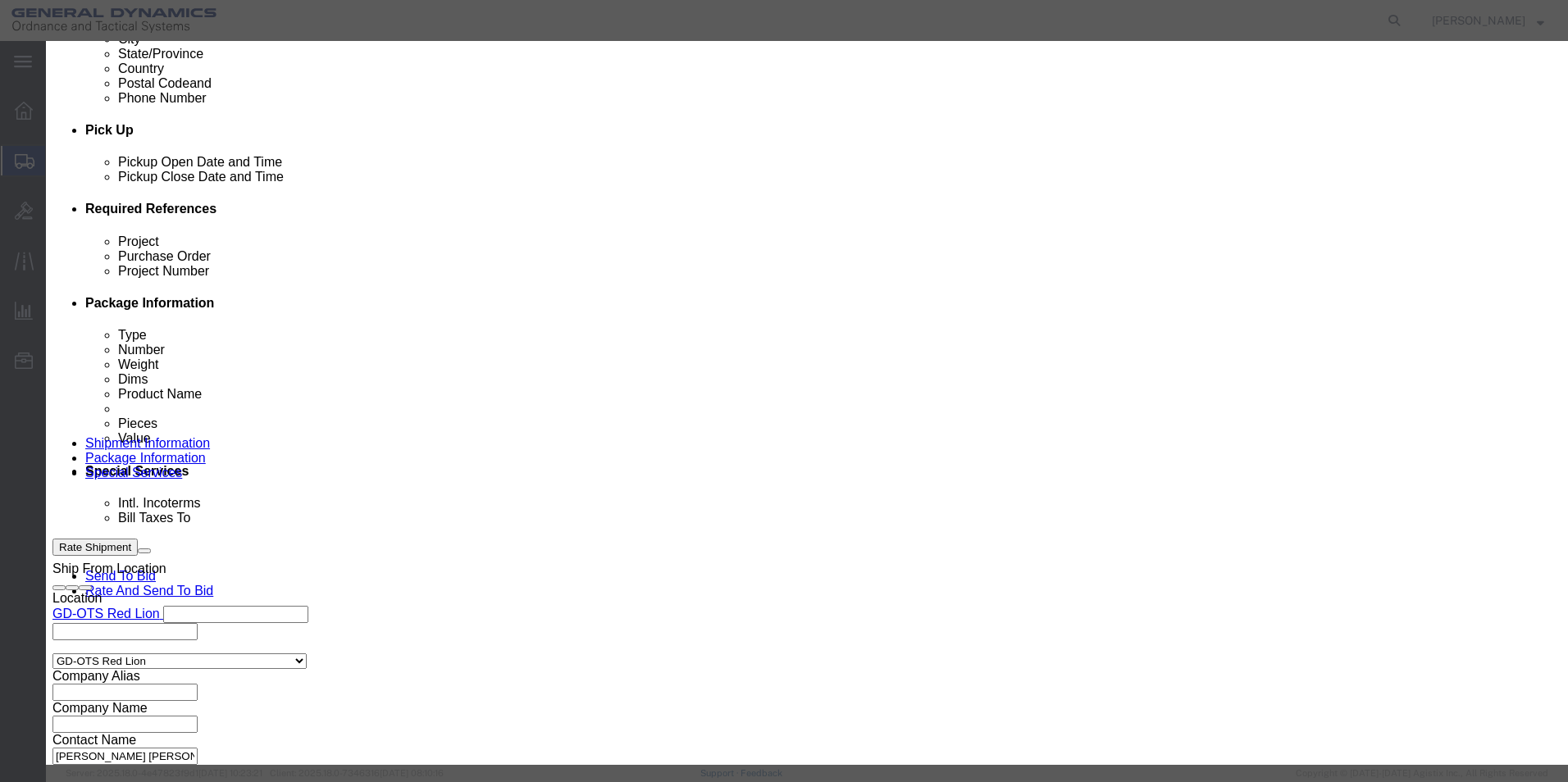
click link "C"
click button "Select"
type input "c/o Data2Logistics"
type input "[EMAIL_ADDRESS][DOMAIN_NAME]"
type input "[PHONE_NUMBER]"
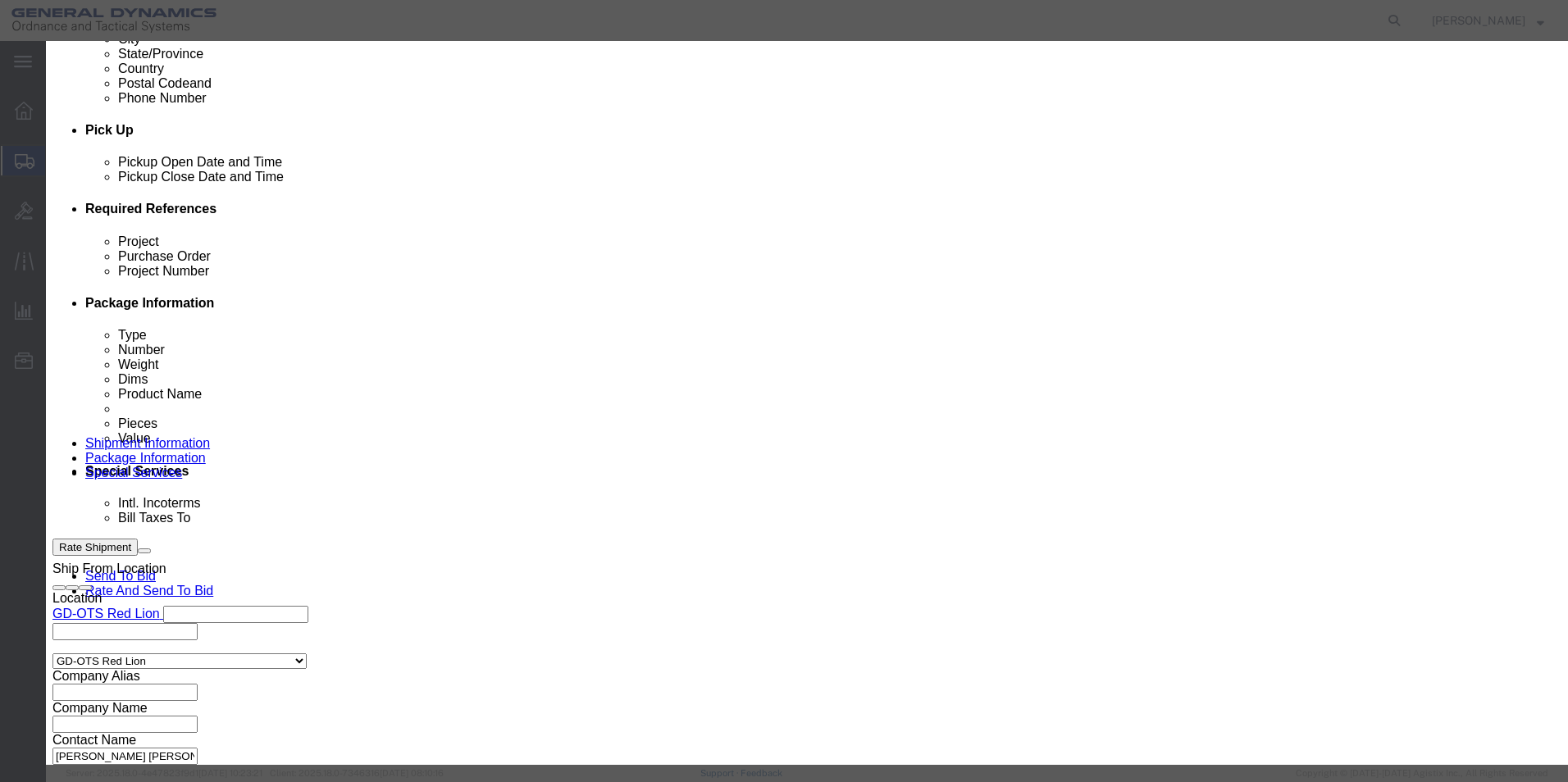
type input "GD OTS"
type input "P.O. Box 61050"
type input "33906"
select select "FL"
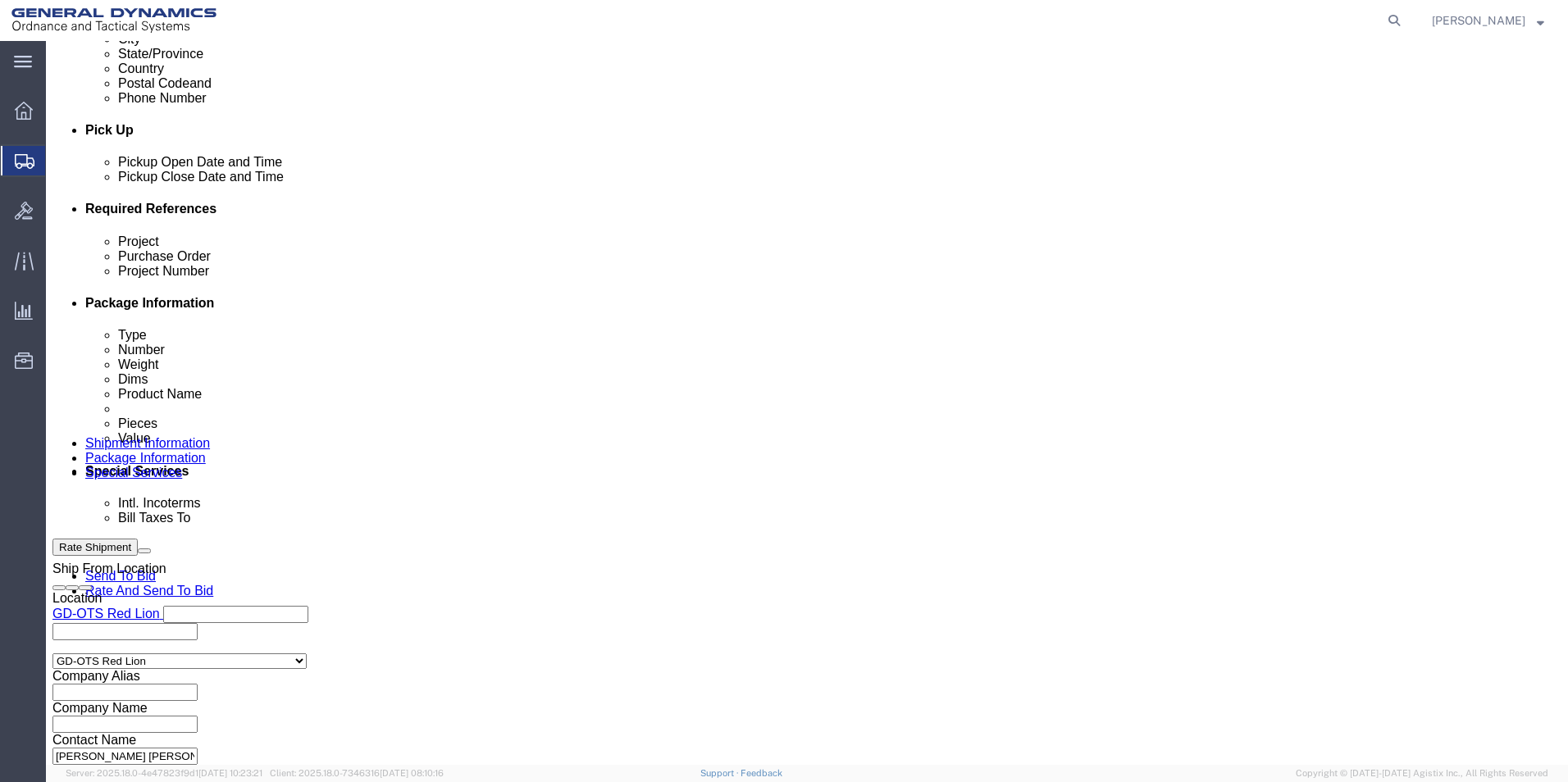
click button "Rate Shipment"
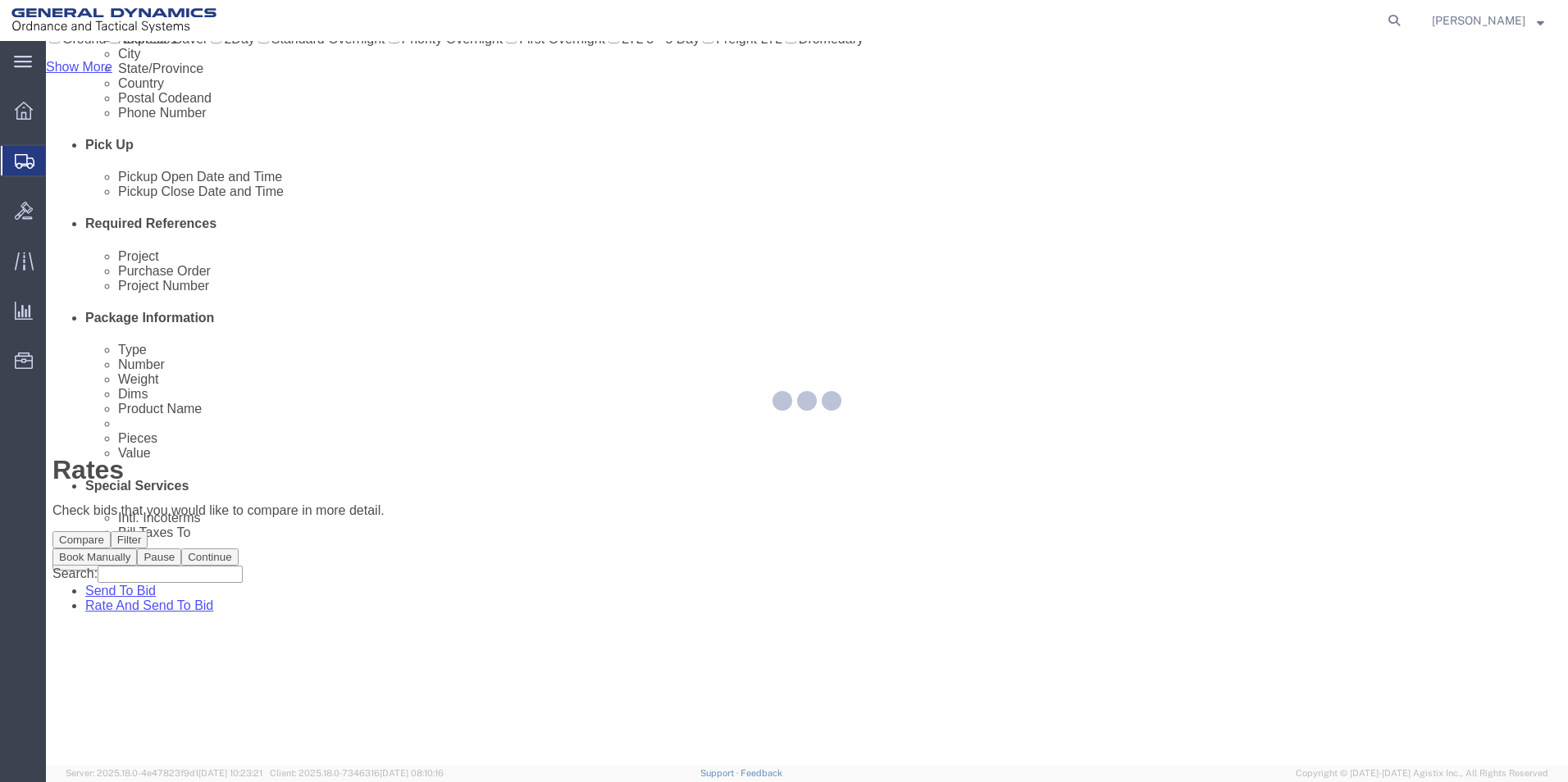
scroll to position [0, 0]
